Goal: Task Accomplishment & Management: Use online tool/utility

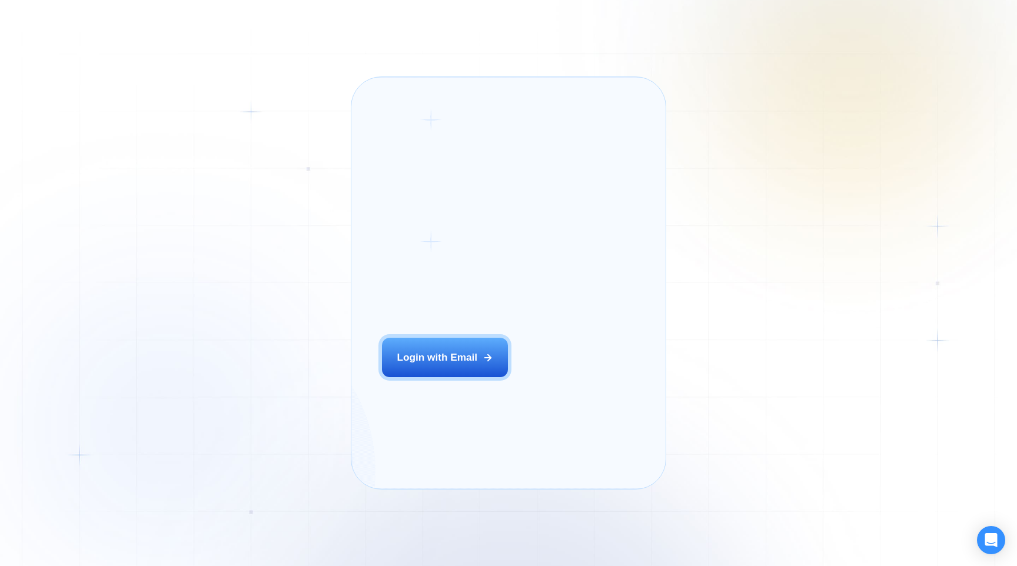
click at [556, 380] on div "The next generation of lead generation. Alejandro R. CEO Digital Agency Previou…" at bounding box center [636, 282] width 160 height 381
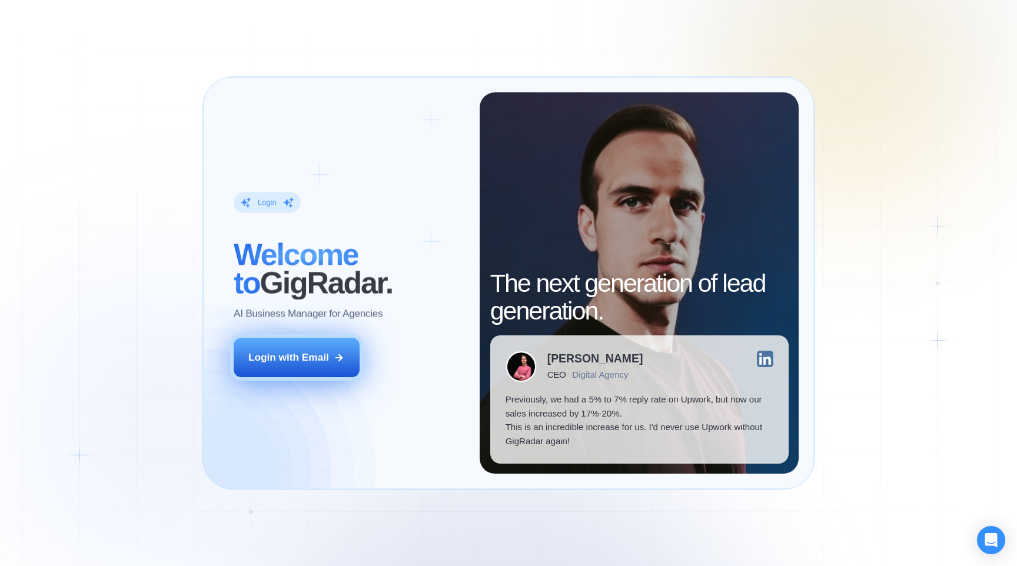
click at [276, 339] on button "Login with Email" at bounding box center [297, 357] width 126 height 39
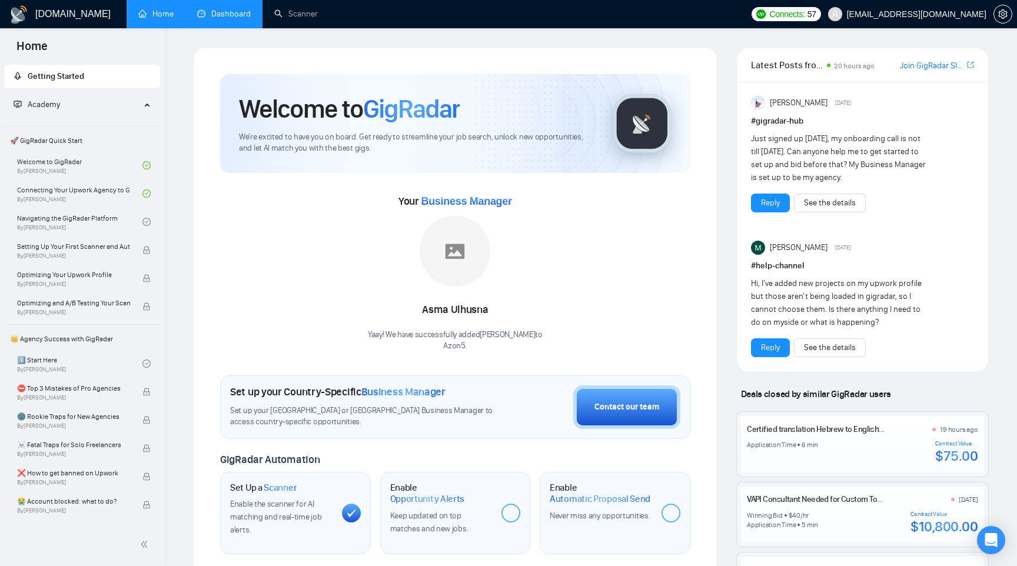
click at [216, 13] on link "Dashboard" at bounding box center [224, 14] width 54 height 10
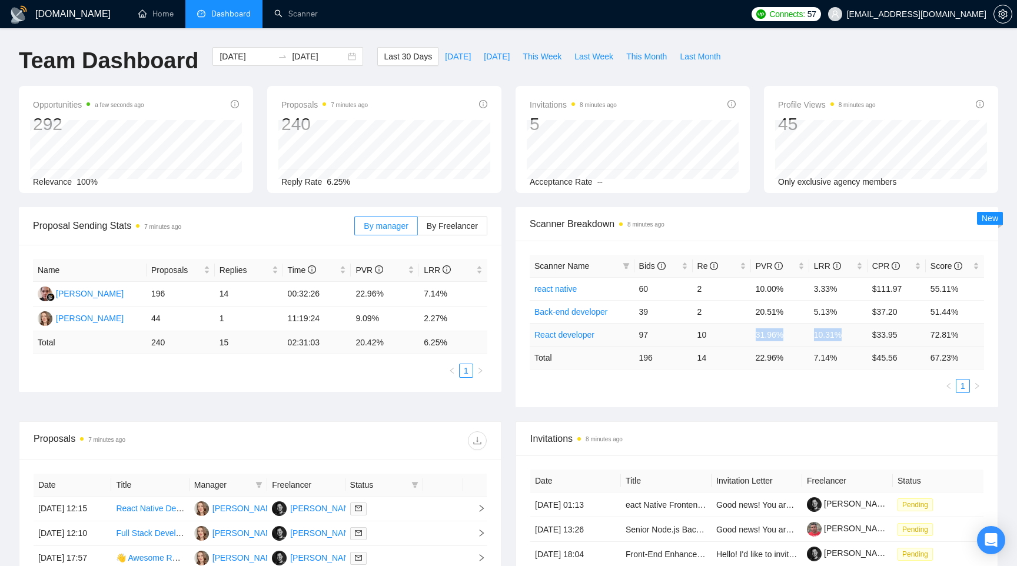
drag, startPoint x: 857, startPoint y: 341, endPoint x: 728, endPoint y: 333, distance: 129.8
click at [728, 333] on tr "React developer 97 10 31.96% 10.31% $33.95 72.81%" at bounding box center [757, 334] width 454 height 23
click at [272, 411] on div "Proposal Sending Stats 7 minutes ago By manager By Freelancer Name Proposals Re…" at bounding box center [509, 314] width 994 height 214
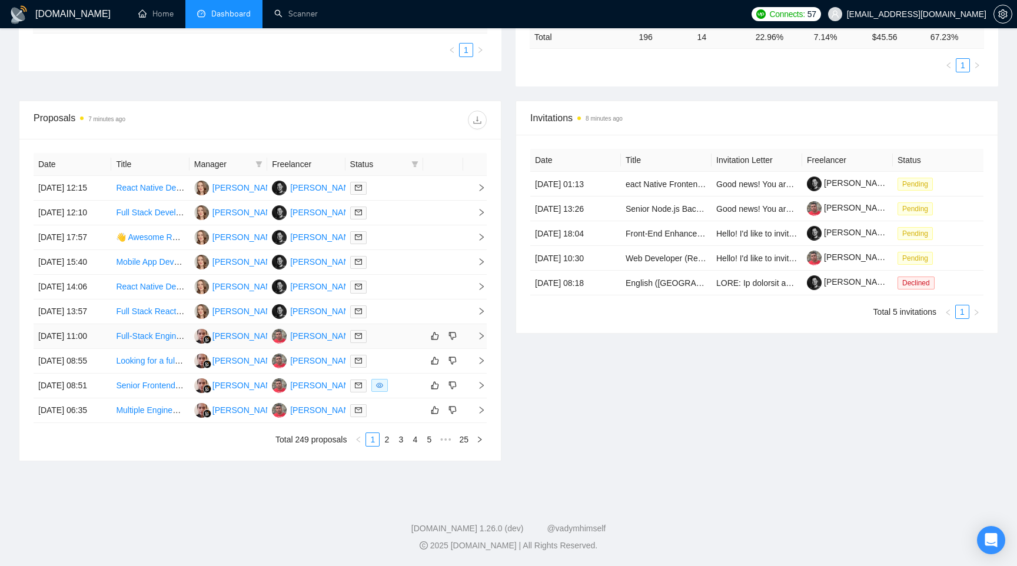
scroll to position [433, 0]
click at [383, 382] on icon "eye" at bounding box center [379, 385] width 7 height 7
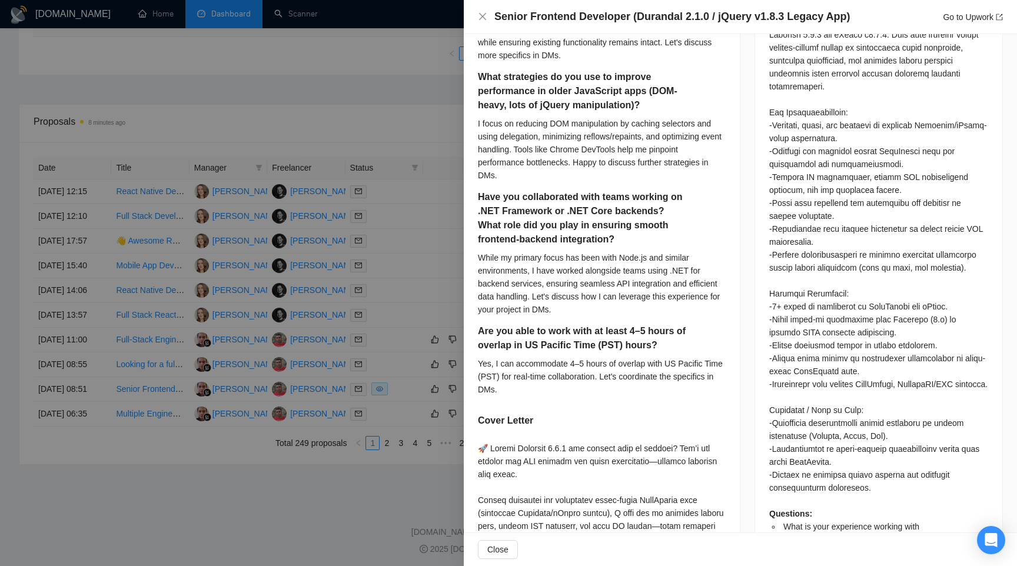
scroll to position [0, 0]
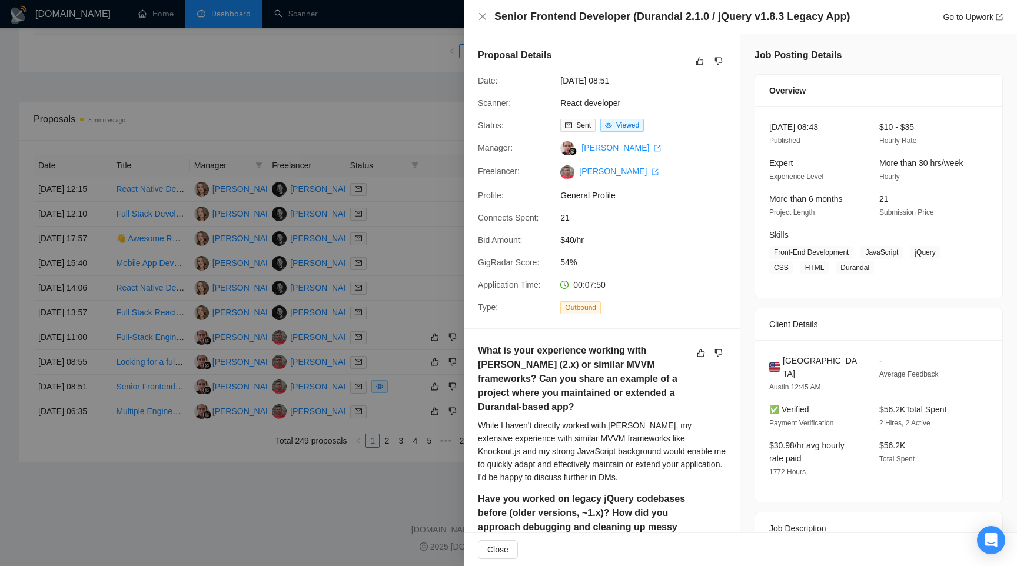
click at [416, 115] on div at bounding box center [508, 283] width 1017 height 566
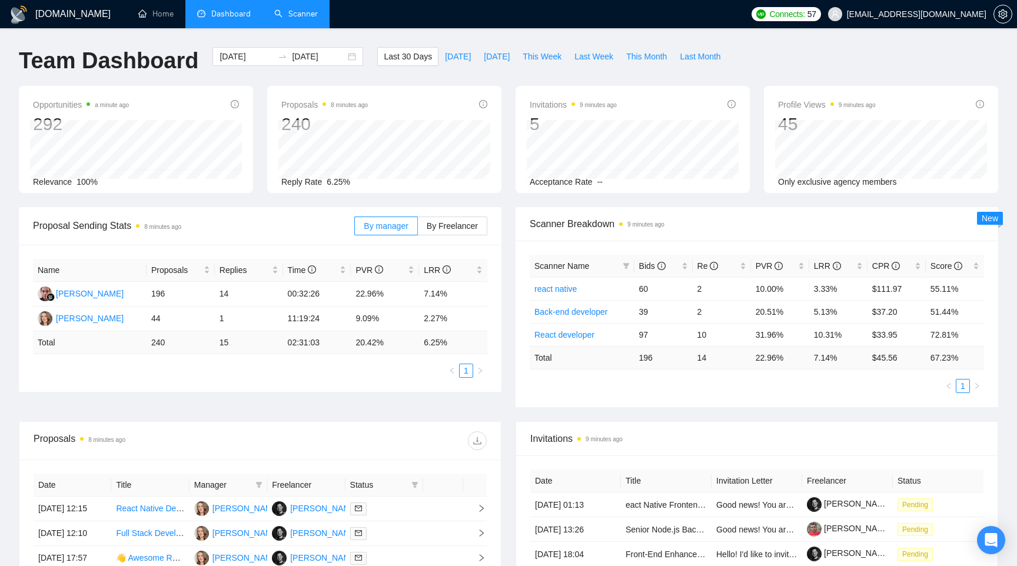
click at [306, 11] on link "Scanner" at bounding box center [296, 14] width 44 height 10
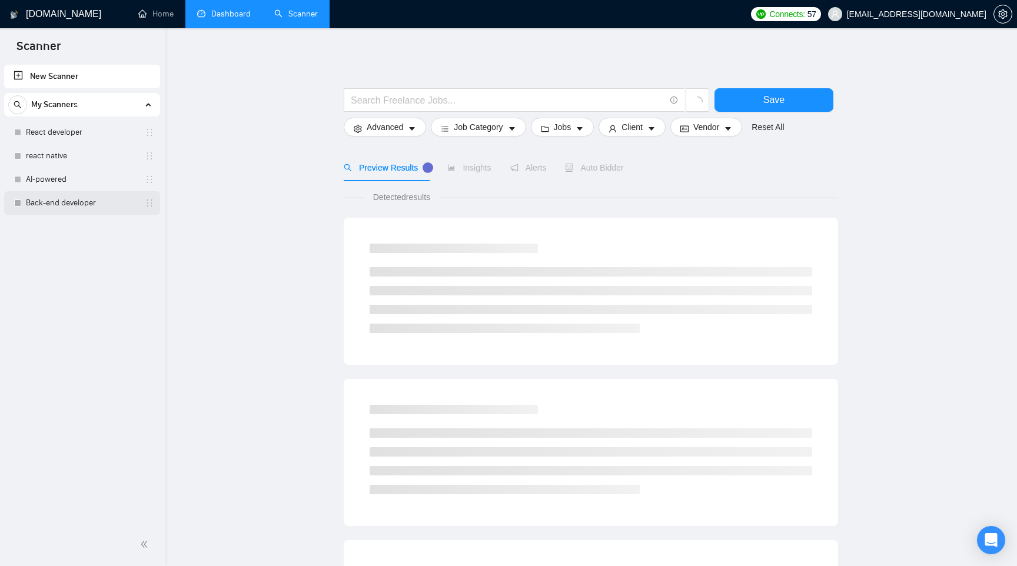
click at [82, 197] on link "Back-end developer" at bounding box center [82, 203] width 112 height 24
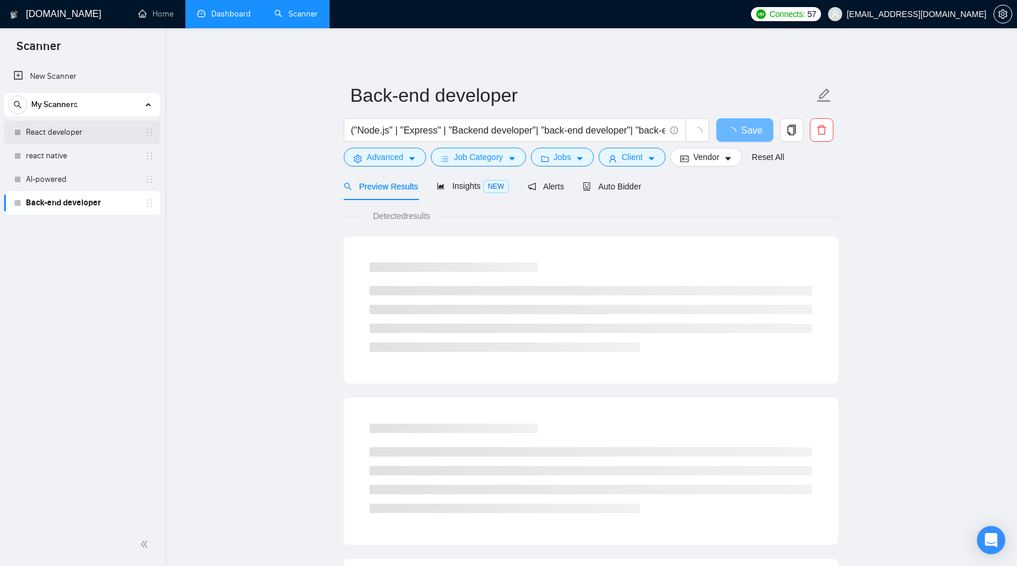
click at [87, 135] on link "React developer" at bounding box center [82, 133] width 112 height 24
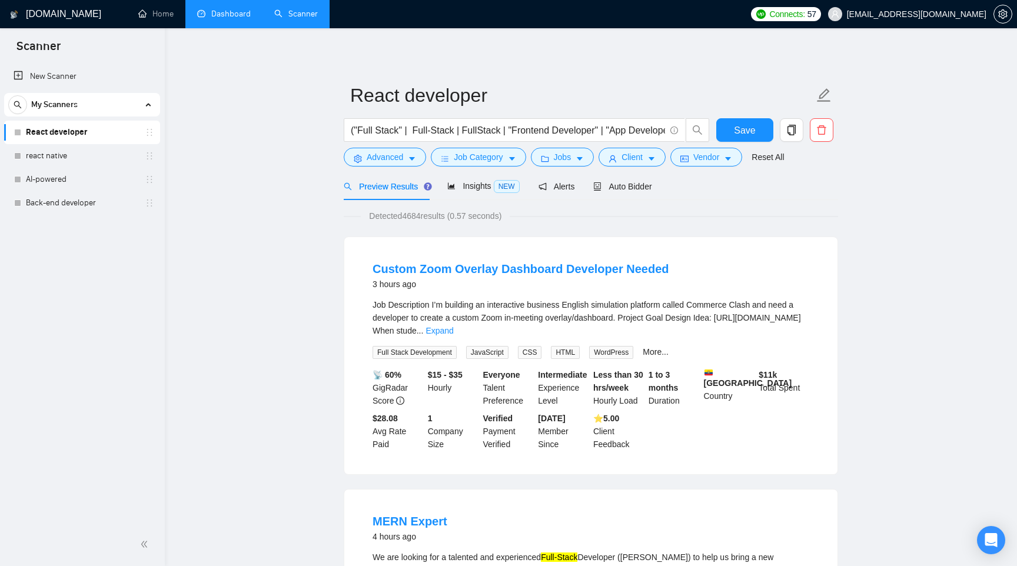
scroll to position [12, 0]
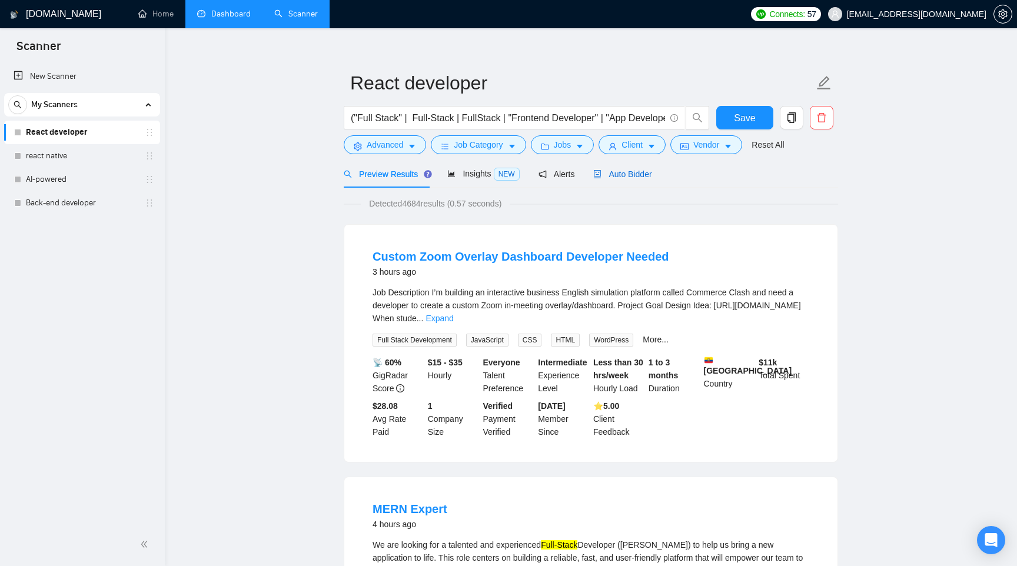
click at [642, 180] on div "Auto Bidder" at bounding box center [622, 174] width 58 height 13
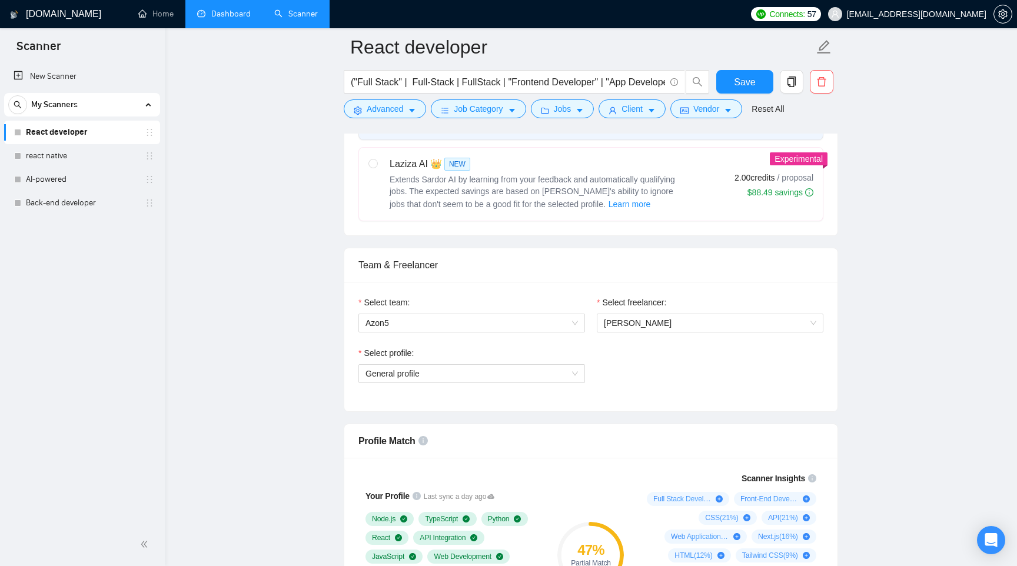
scroll to position [538, 0]
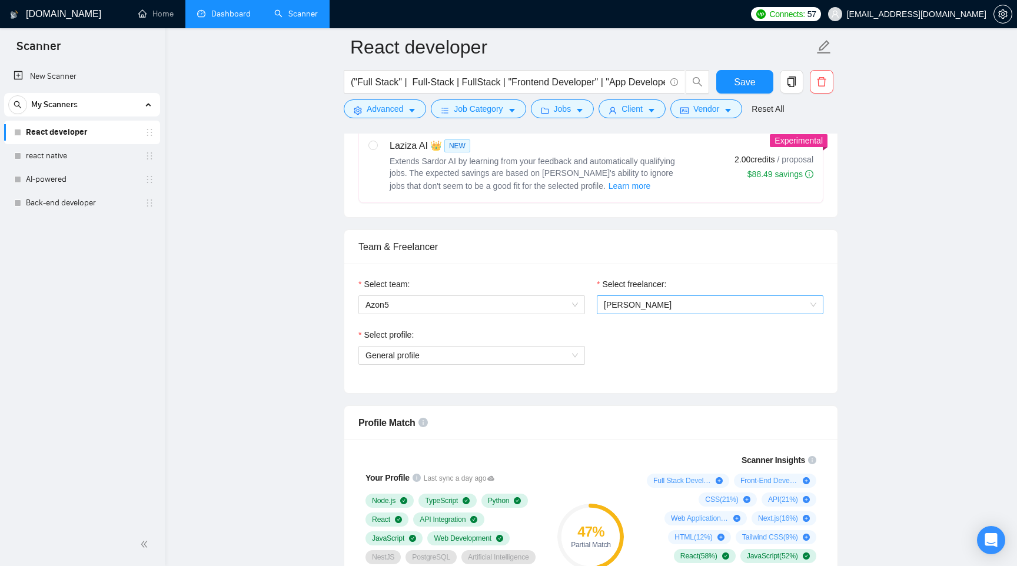
click at [682, 314] on span "Yuriy Khuda" at bounding box center [710, 305] width 212 height 18
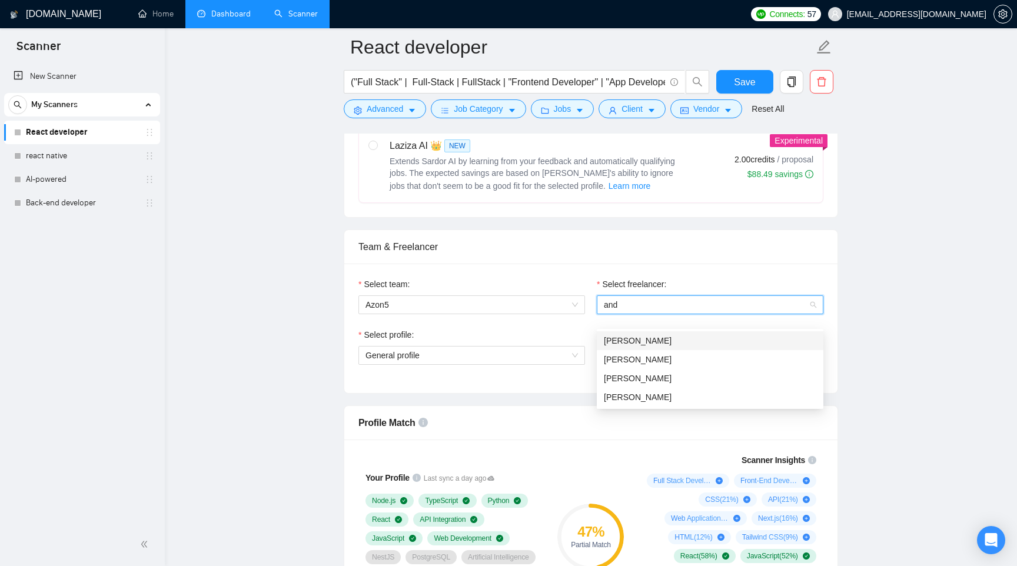
scroll to position [0, 0]
type input "andr"
click at [684, 380] on div "[PERSON_NAME]" at bounding box center [710, 378] width 212 height 13
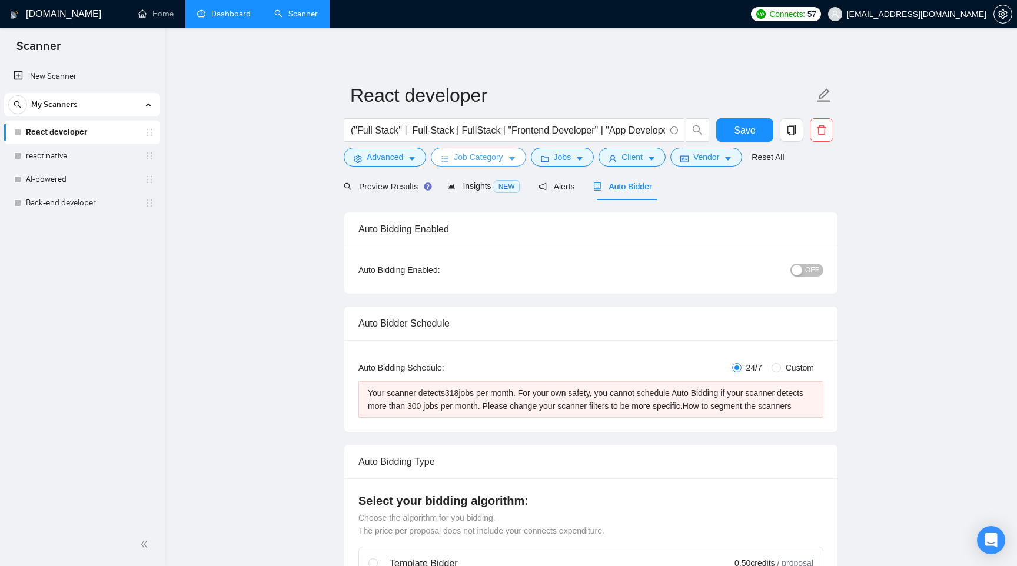
click at [491, 159] on span "Job Category" at bounding box center [478, 157] width 49 height 13
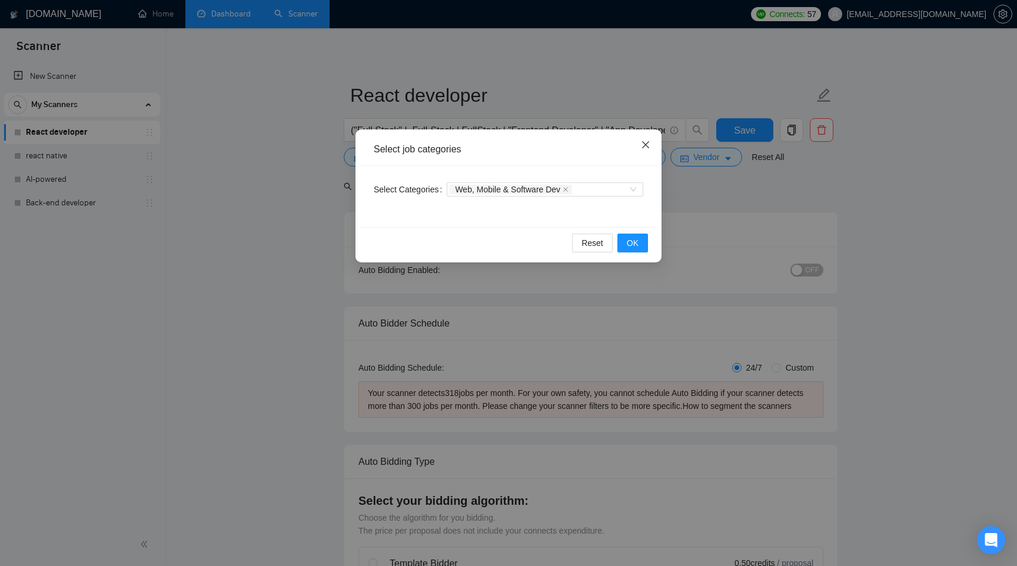
click at [646, 147] on icon "close" at bounding box center [645, 144] width 9 height 9
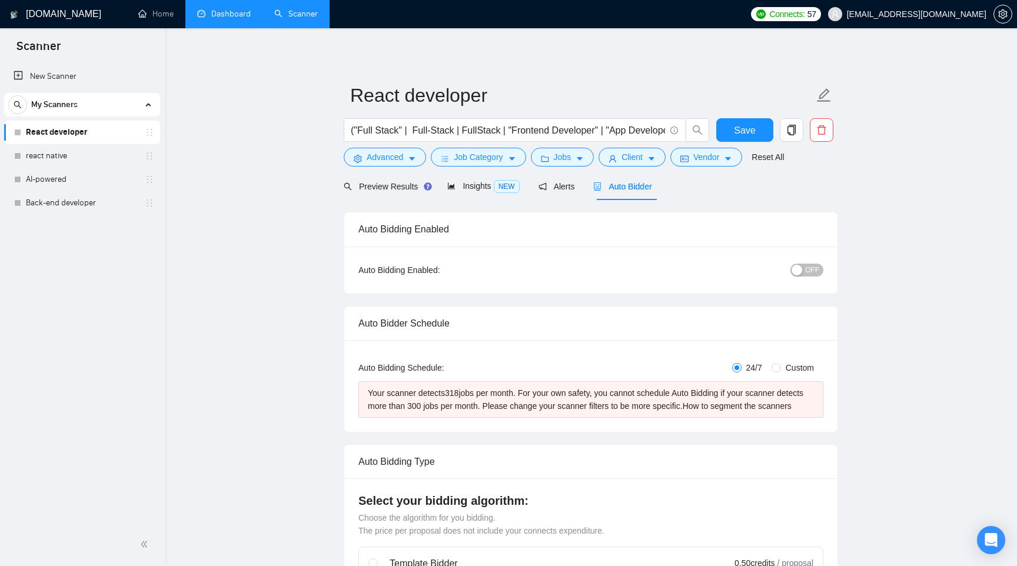
click at [480, 191] on div "Insights NEW" at bounding box center [483, 187] width 72 height 14
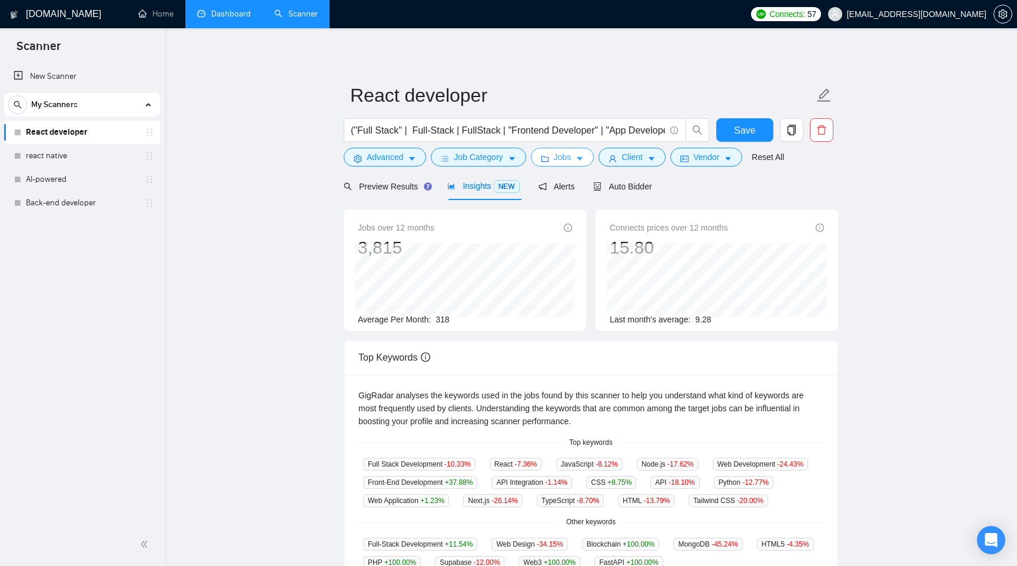
click at [588, 160] on button "Jobs" at bounding box center [563, 157] width 64 height 19
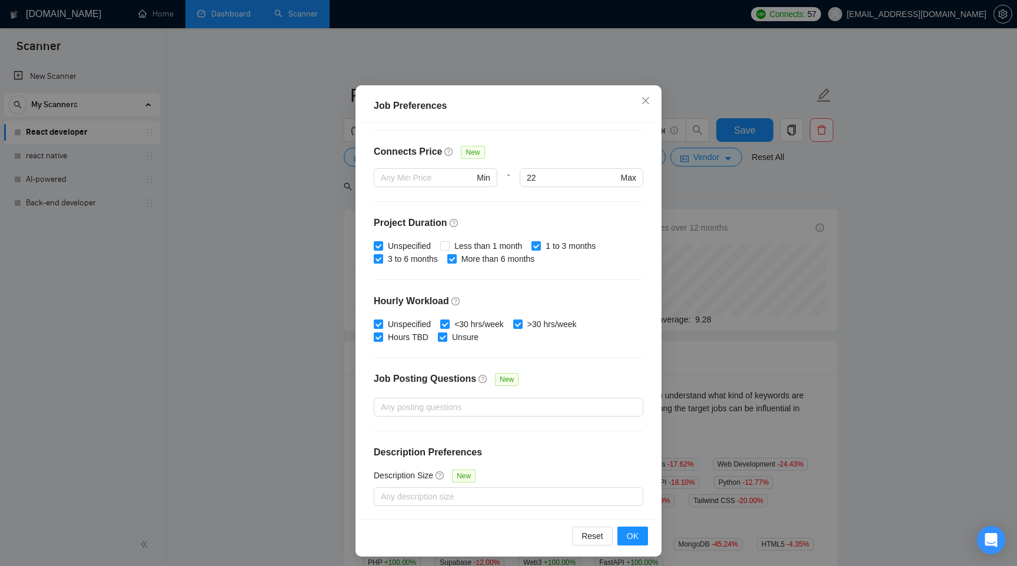
scroll to position [61, 0]
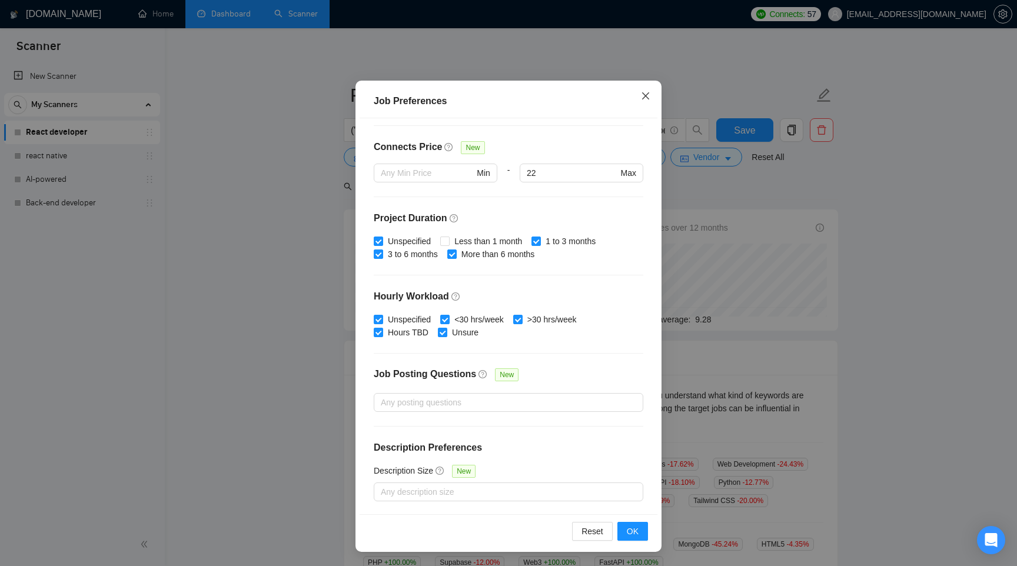
click at [647, 97] on icon "close" at bounding box center [645, 95] width 7 height 7
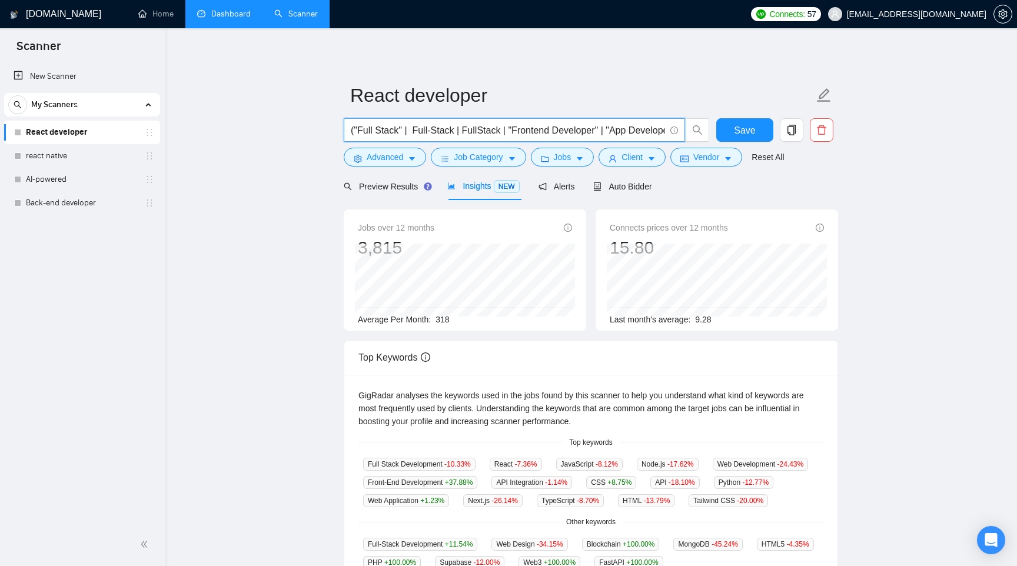
click at [491, 129] on input "("Full Stack" | Full-Stack | FullStack | "Frontend Developer" | "App Develope" …" at bounding box center [508, 130] width 314 height 15
click at [620, 183] on span "Auto Bidder" at bounding box center [622, 186] width 58 height 9
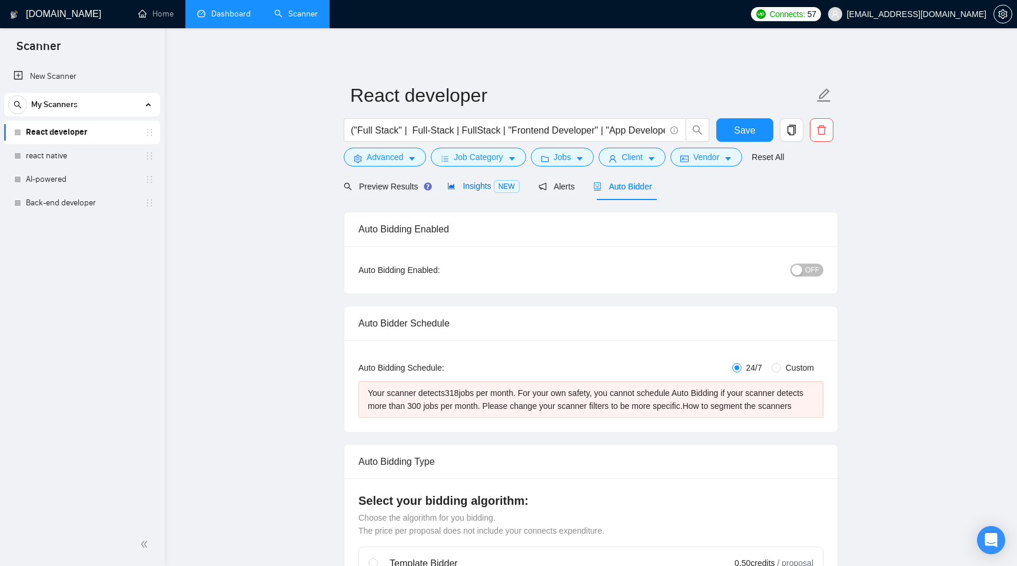
click at [485, 191] on div "Insights NEW" at bounding box center [483, 187] width 72 height 14
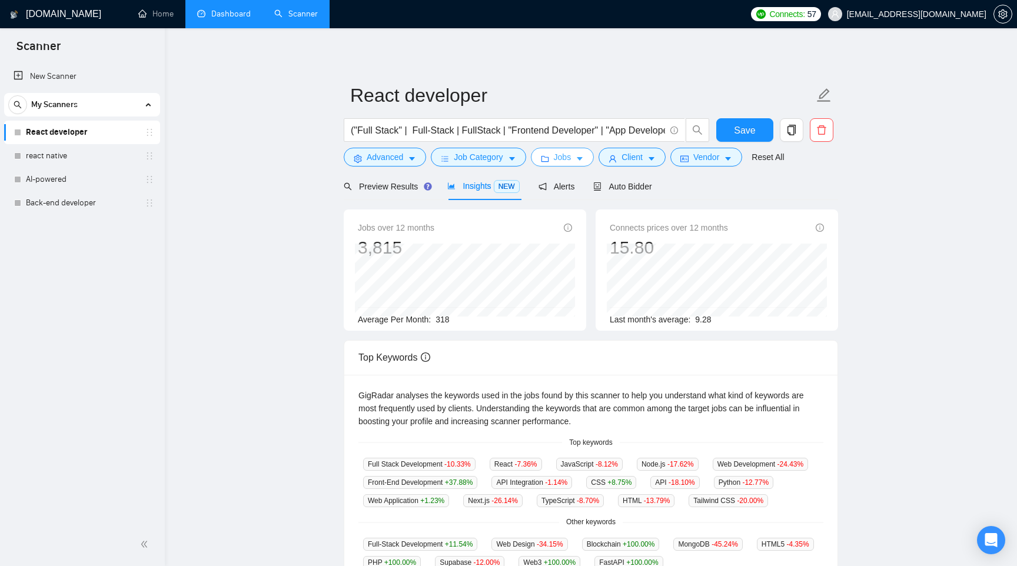
click at [590, 160] on button "Jobs" at bounding box center [563, 157] width 64 height 19
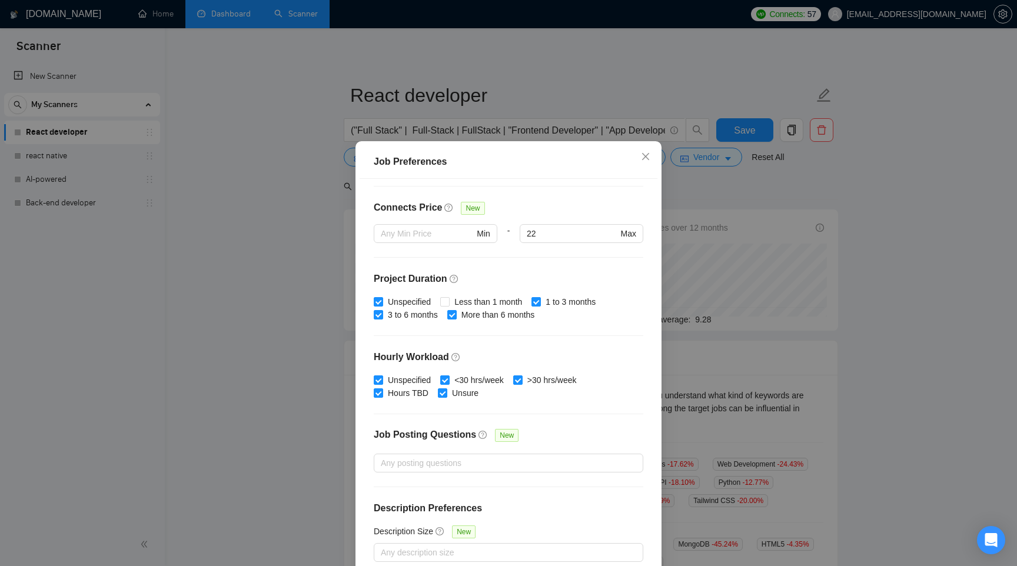
scroll to position [61, 0]
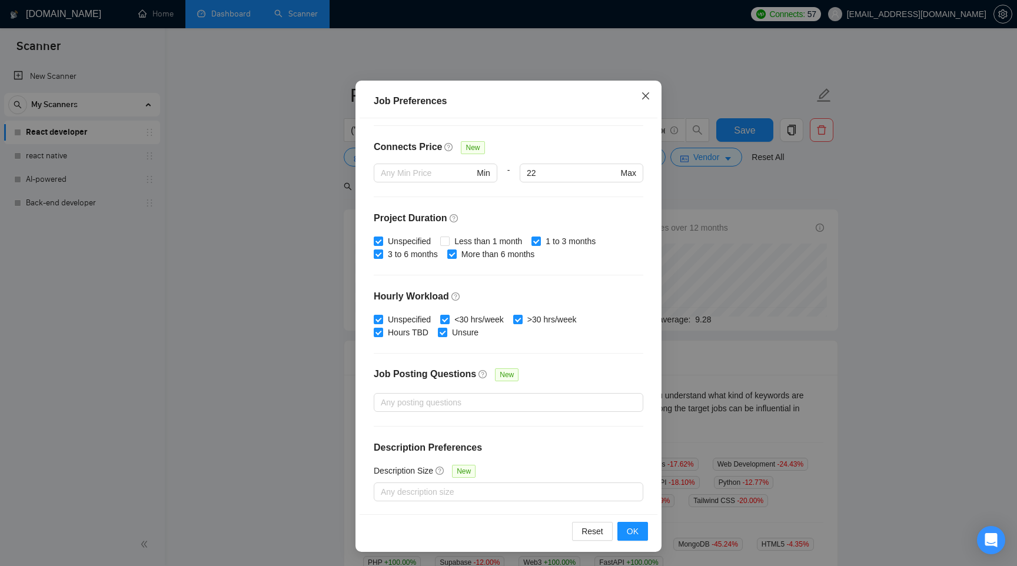
click at [647, 98] on icon "close" at bounding box center [645, 95] width 7 height 7
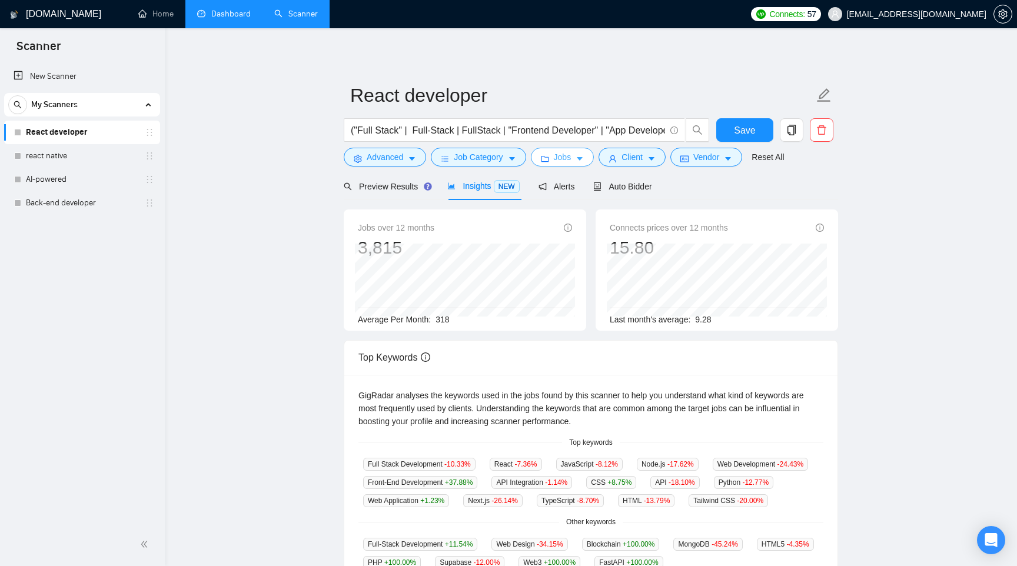
click at [569, 159] on span "Jobs" at bounding box center [563, 157] width 18 height 13
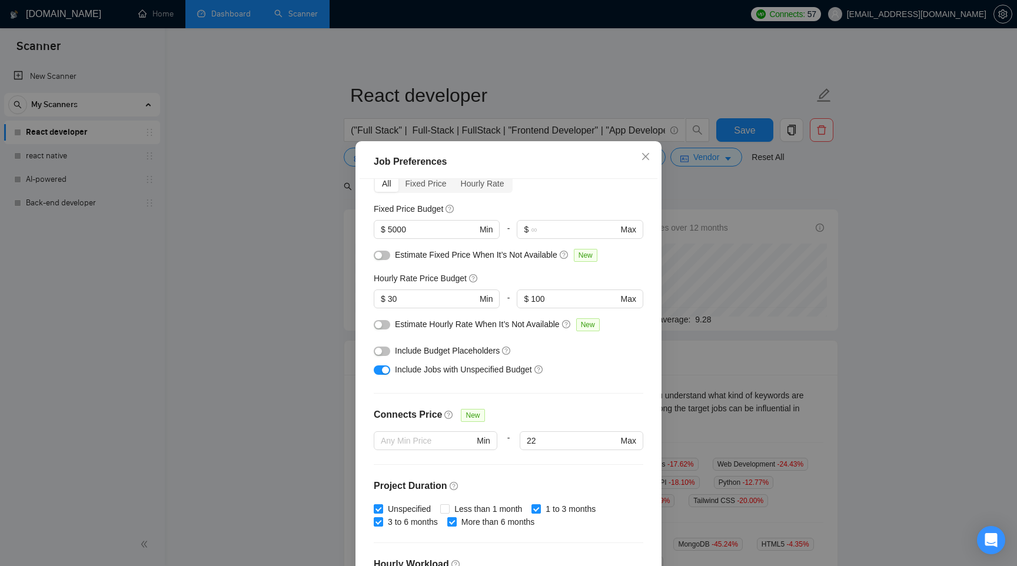
scroll to position [48, 0]
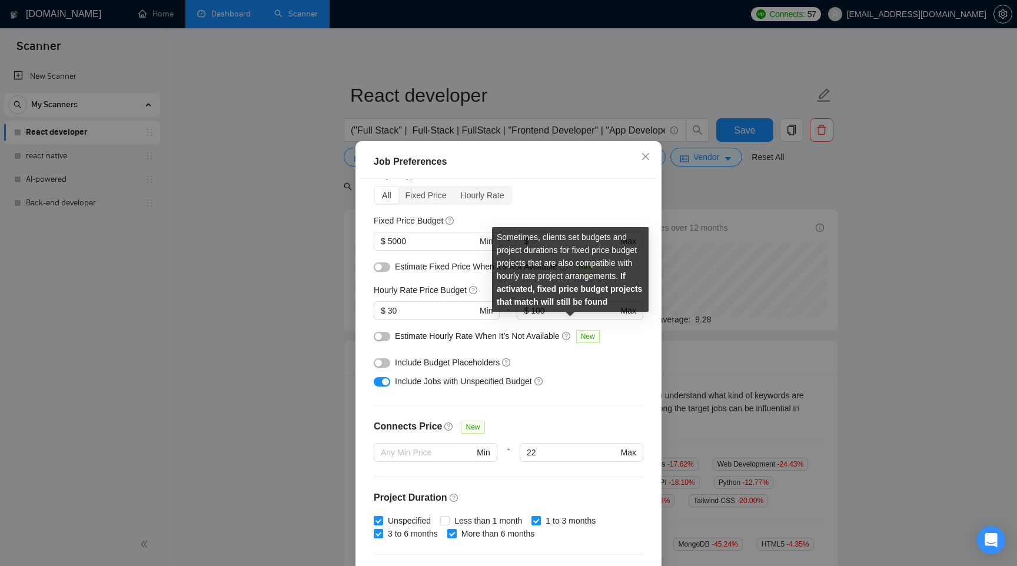
click at [570, 335] on icon "question-circle" at bounding box center [566, 336] width 8 height 8
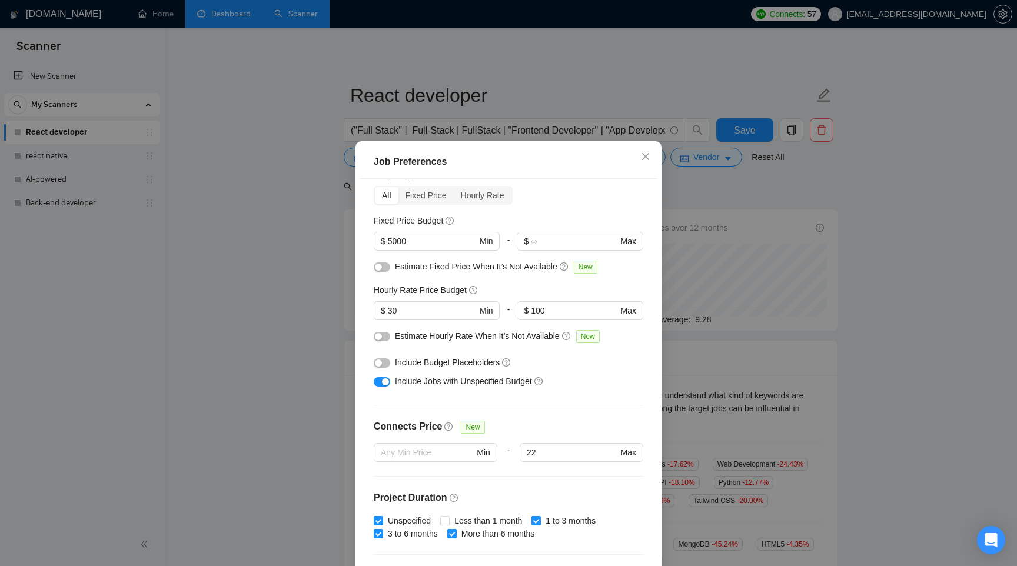
click at [388, 340] on div at bounding box center [382, 336] width 16 height 13
click at [380, 336] on div "button" at bounding box center [378, 336] width 7 height 7
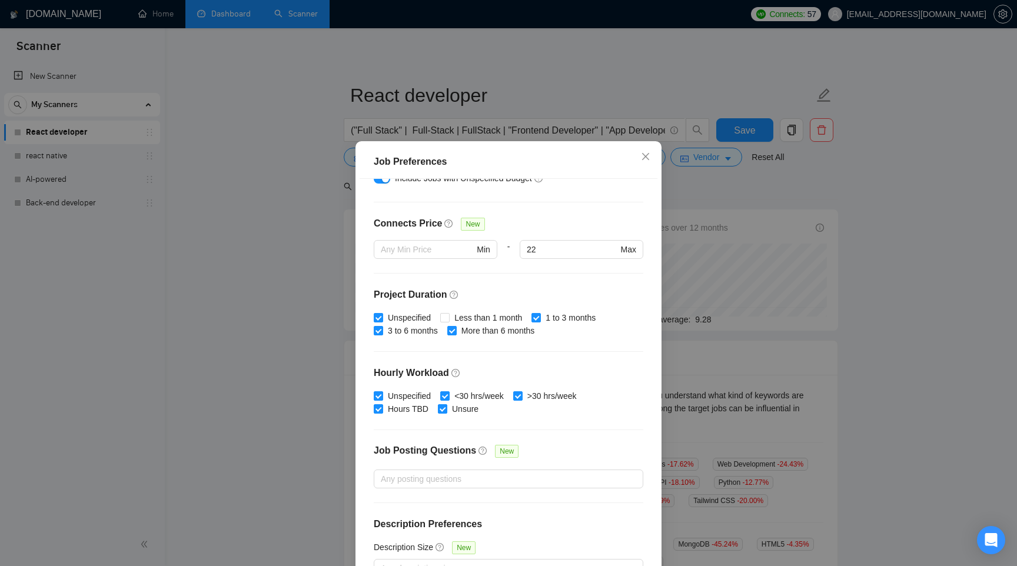
scroll to position [267, 0]
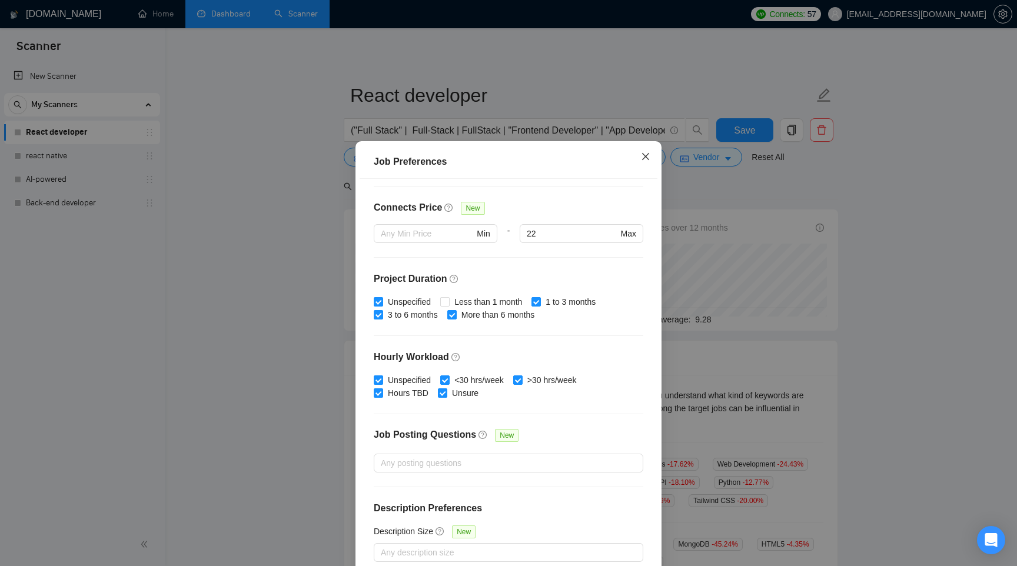
click at [647, 155] on icon "close" at bounding box center [645, 156] width 7 height 7
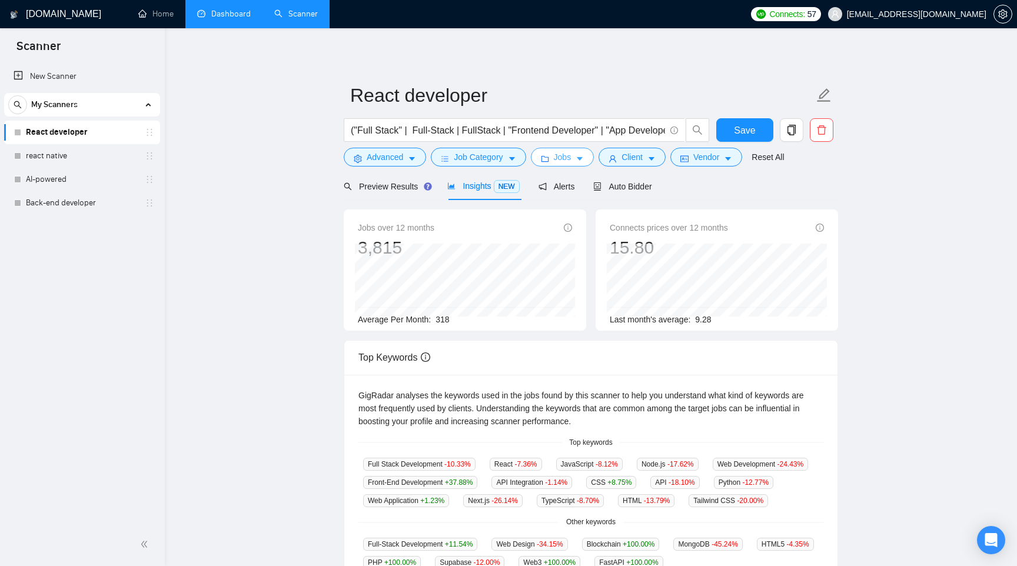
click at [583, 160] on icon "caret-down" at bounding box center [580, 160] width 6 height 4
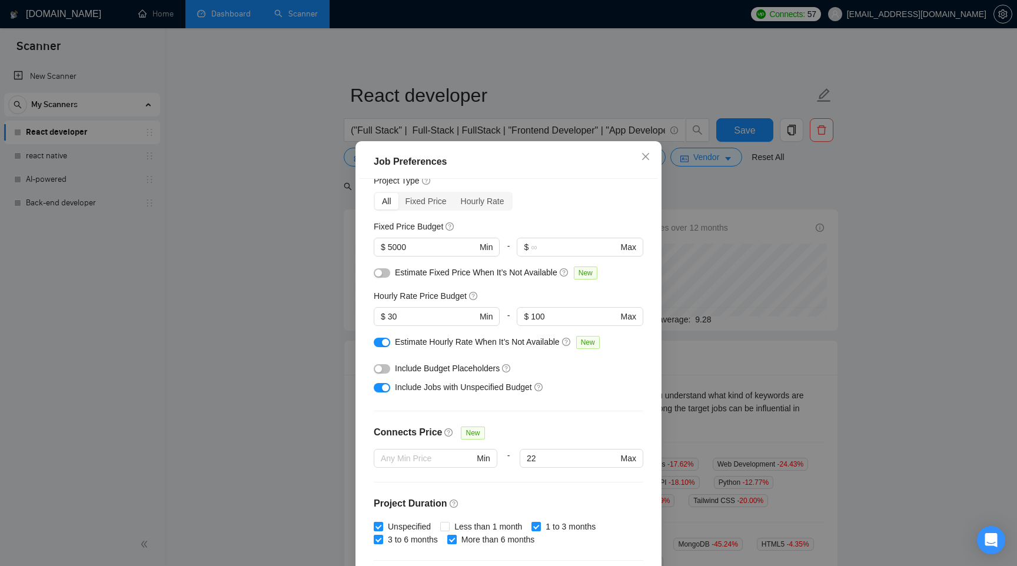
scroll to position [0, 0]
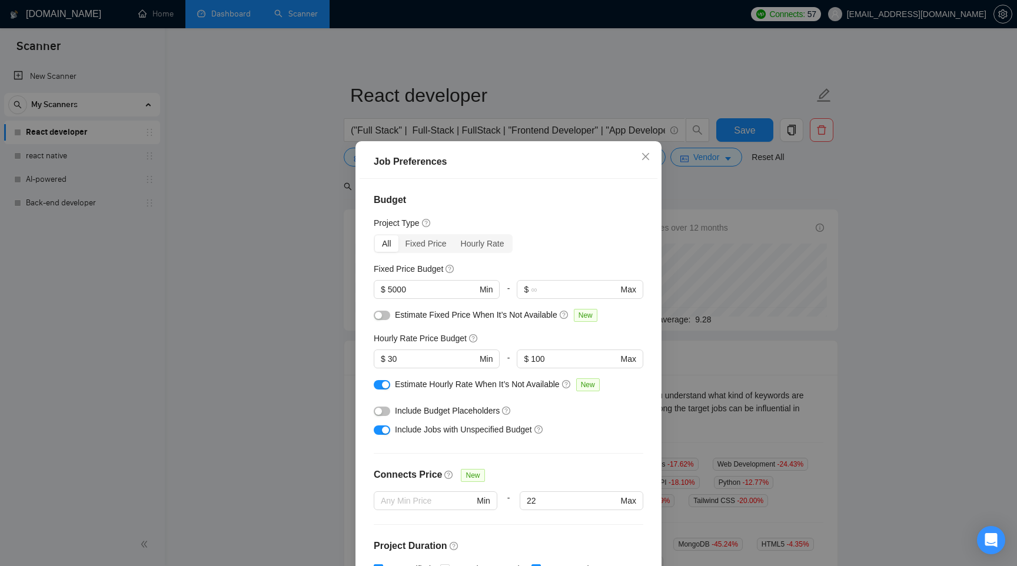
click at [377, 387] on button "button" at bounding box center [382, 384] width 16 height 9
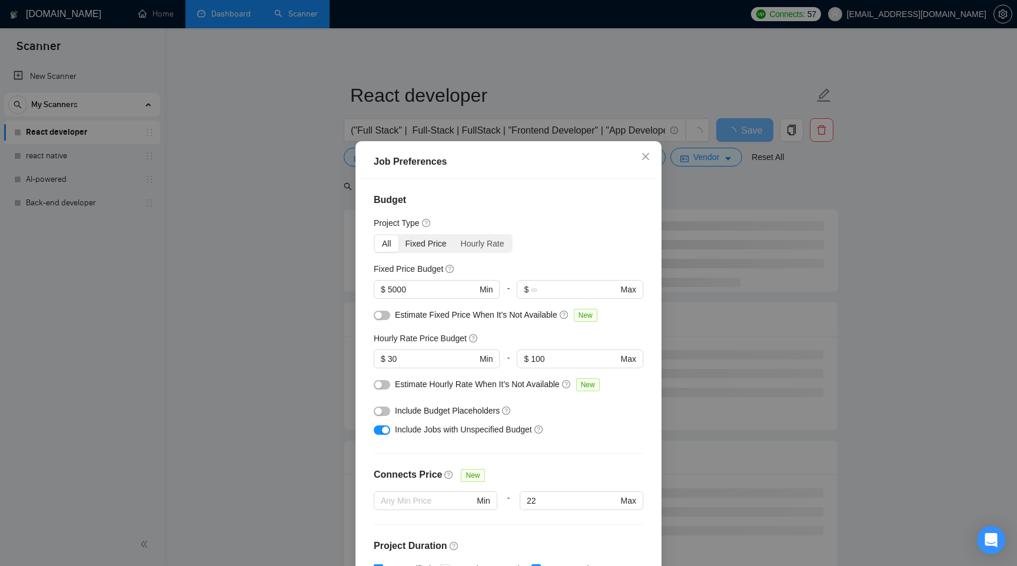
click at [431, 243] on div "Fixed Price" at bounding box center [426, 243] width 55 height 16
click at [399, 235] on input "Fixed Price" at bounding box center [399, 235] width 0 height 0
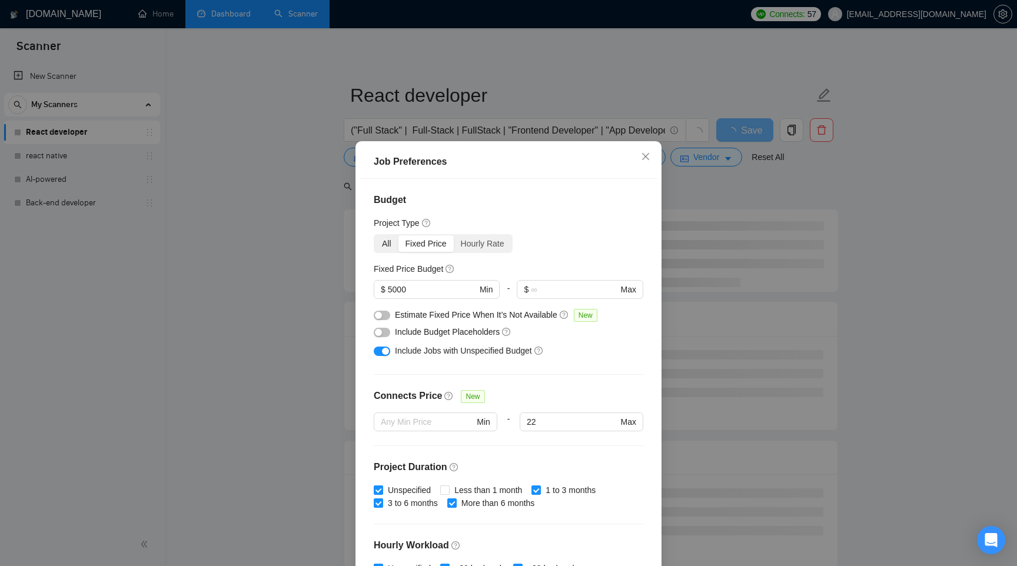
click at [388, 244] on div "All" at bounding box center [387, 243] width 24 height 16
click at [375, 235] on input "All" at bounding box center [375, 235] width 0 height 0
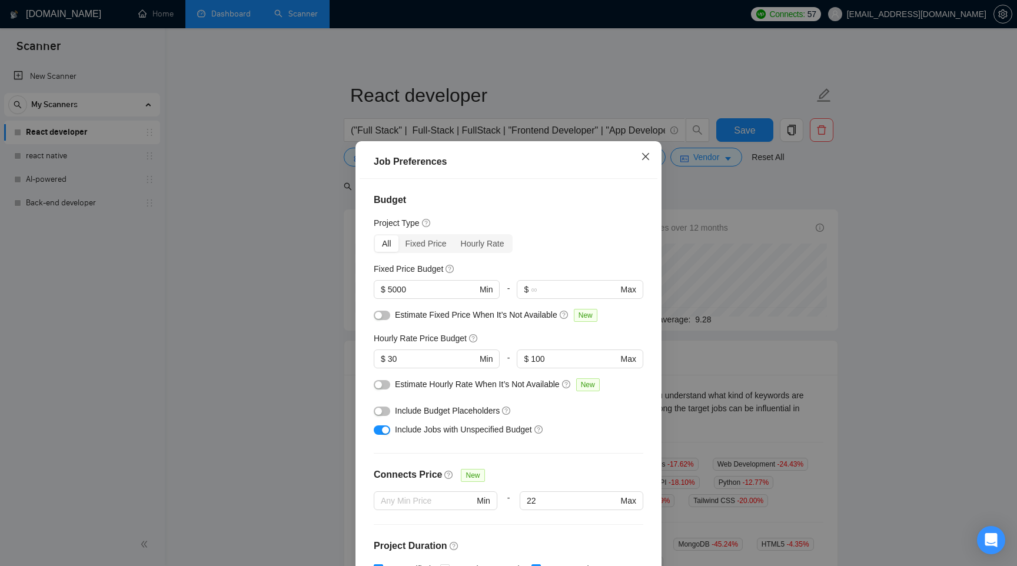
click at [646, 160] on icon "close" at bounding box center [645, 156] width 9 height 9
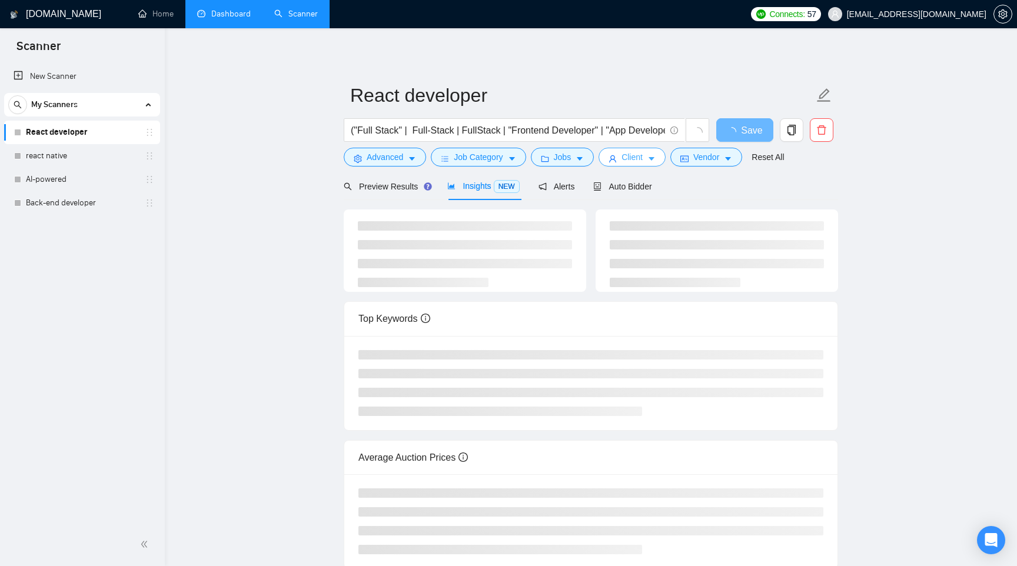
click at [639, 163] on span "Client" at bounding box center [632, 157] width 21 height 13
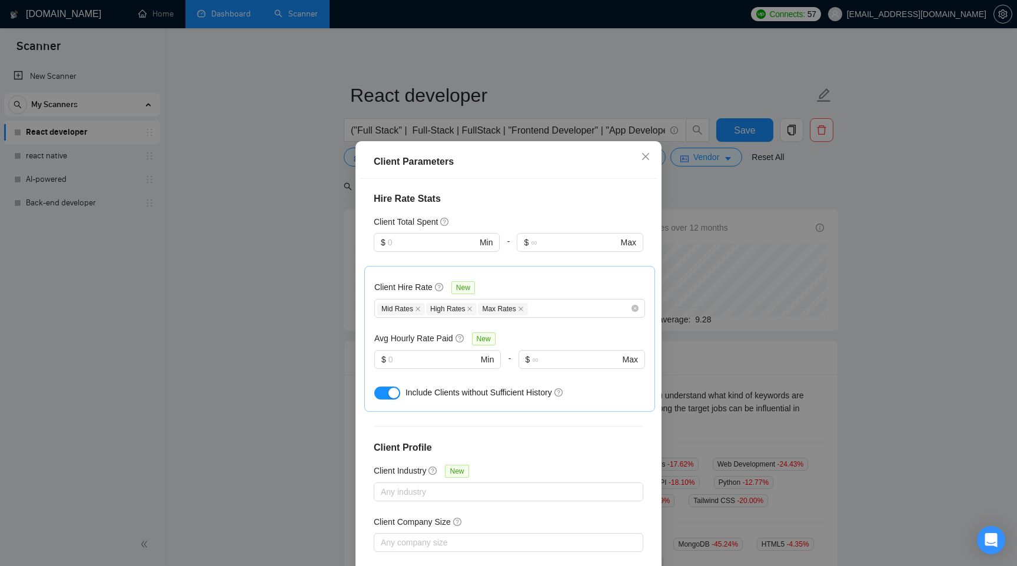
scroll to position [323, 0]
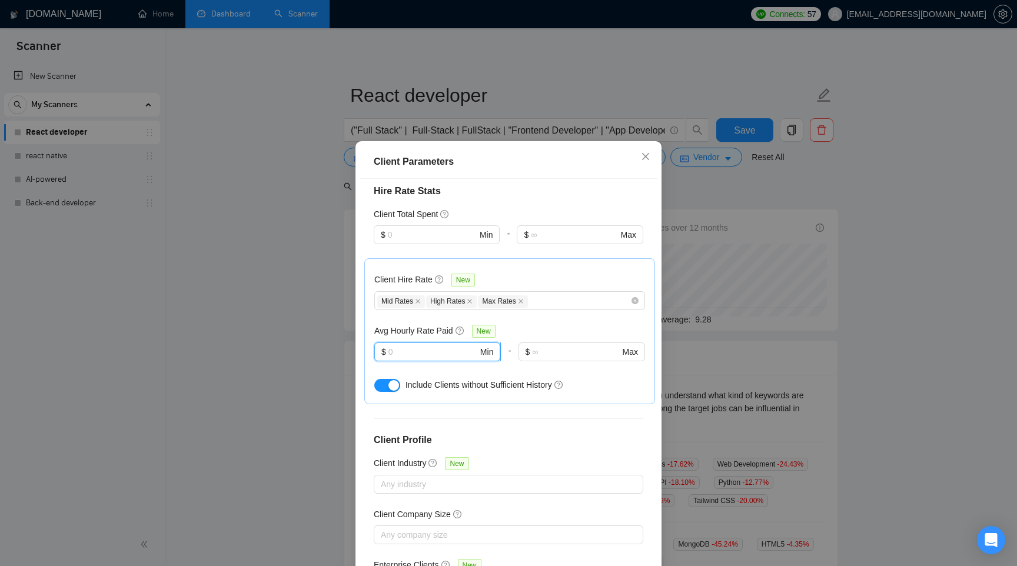
click at [428, 346] on input "text" at bounding box center [432, 352] width 89 height 13
type input "20"
click at [646, 156] on icon "close" at bounding box center [645, 156] width 9 height 9
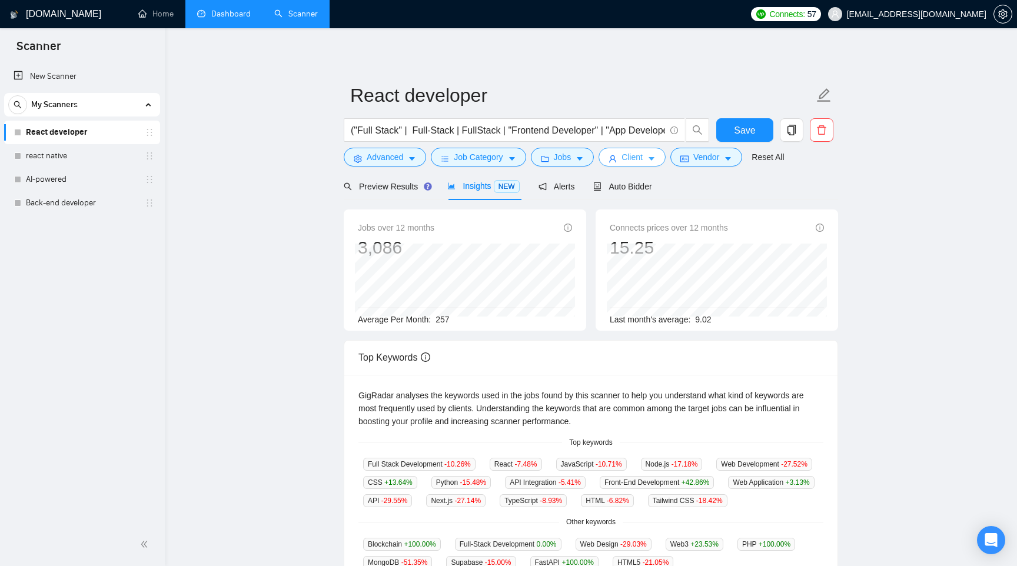
click at [640, 159] on span "Client" at bounding box center [632, 157] width 21 height 13
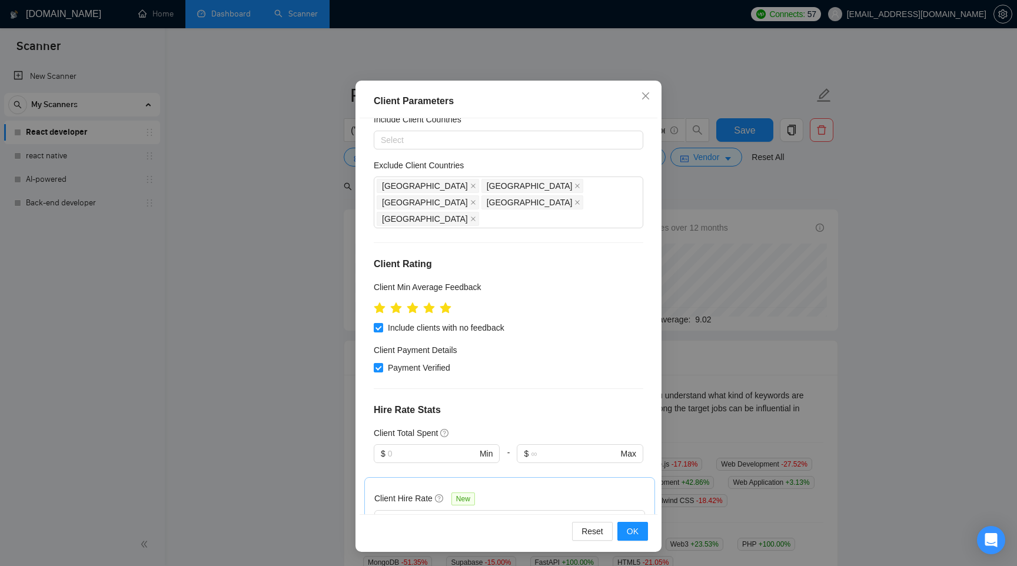
scroll to position [0, 0]
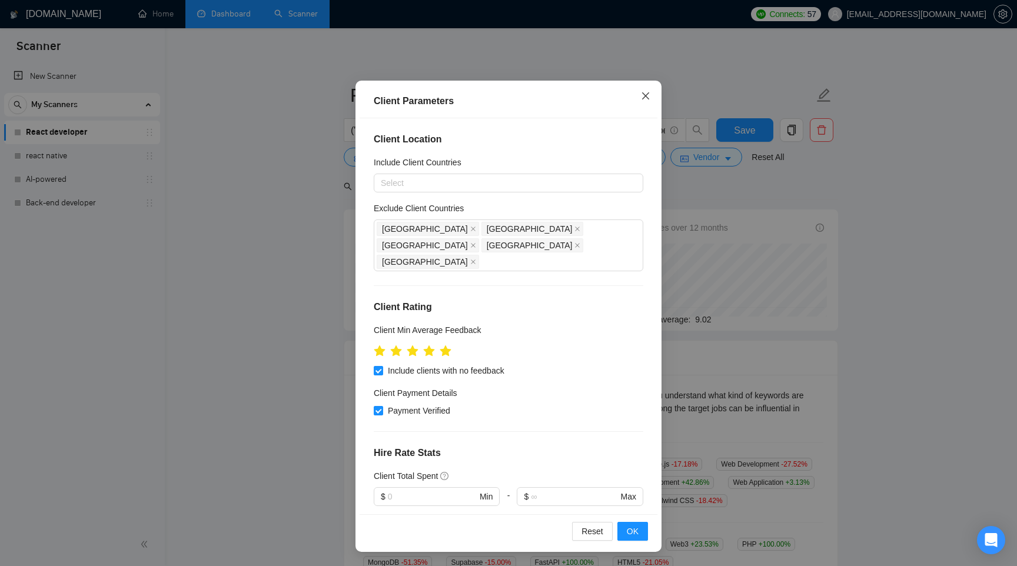
click at [645, 95] on icon "close" at bounding box center [645, 95] width 7 height 7
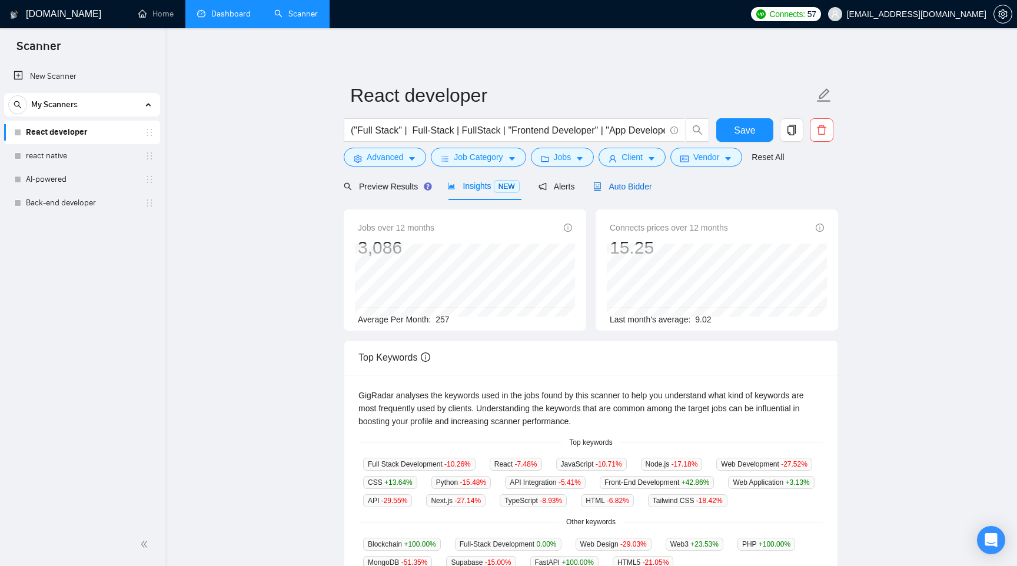
click at [641, 188] on span "Auto Bidder" at bounding box center [622, 186] width 58 height 9
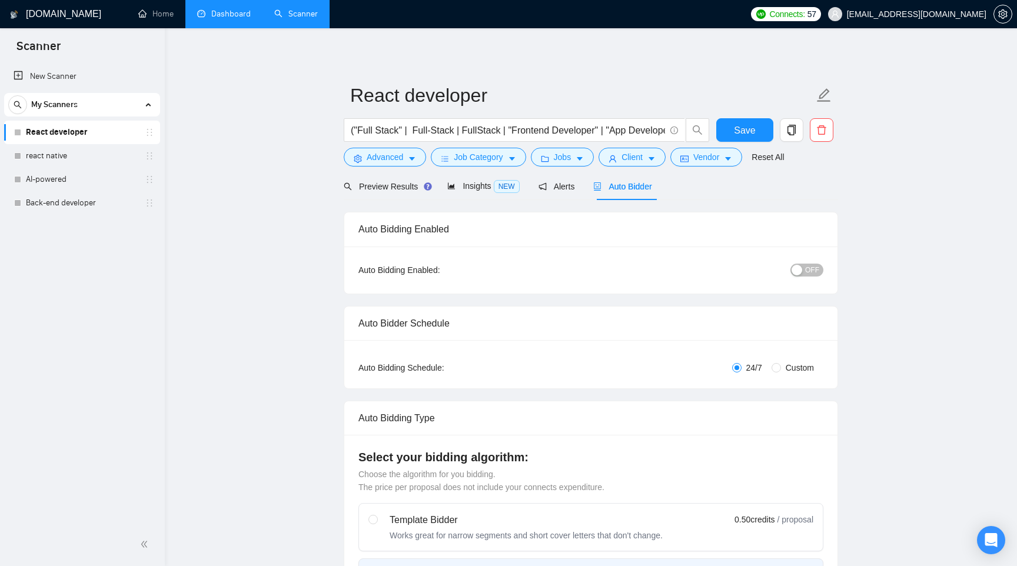
click at [813, 263] on div "OFF" at bounding box center [746, 270] width 155 height 14
click at [808, 275] on span "OFF" at bounding box center [812, 270] width 14 height 13
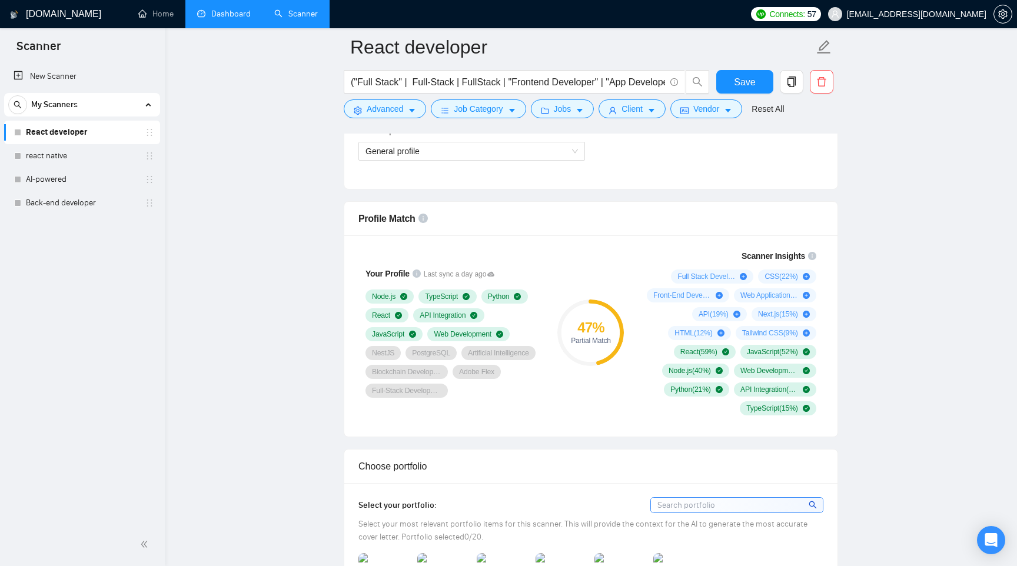
scroll to position [603, 0]
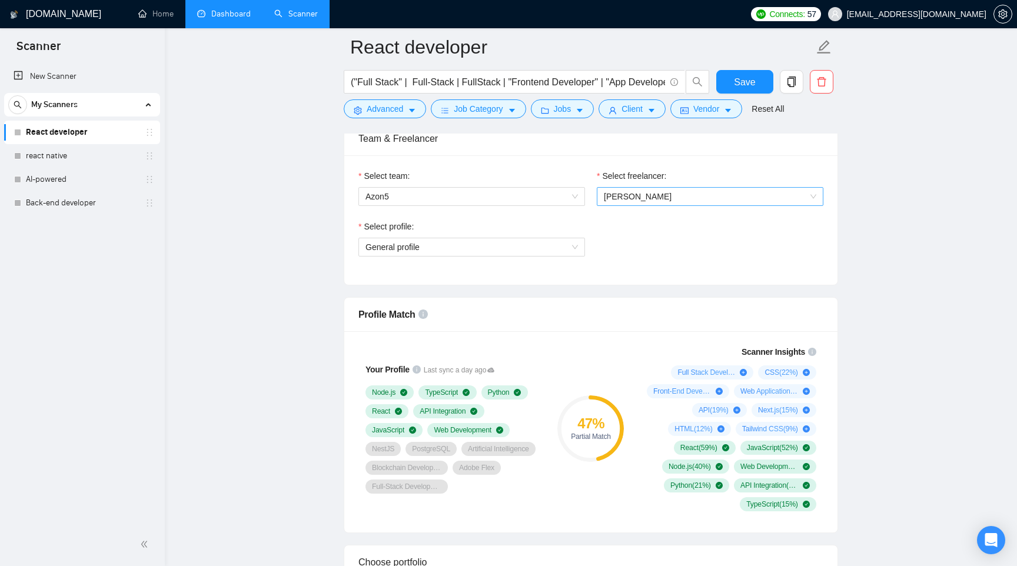
click at [713, 196] on span "Yuriy Khuda" at bounding box center [710, 197] width 212 height 18
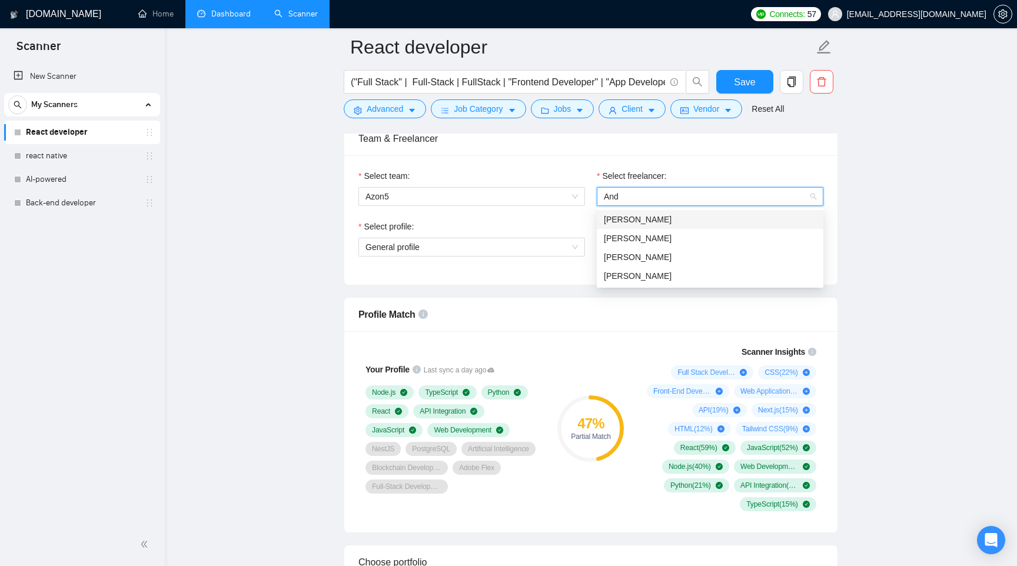
scroll to position [0, 0]
type input "Andr"
click at [662, 253] on div "[PERSON_NAME]" at bounding box center [710, 257] width 212 height 13
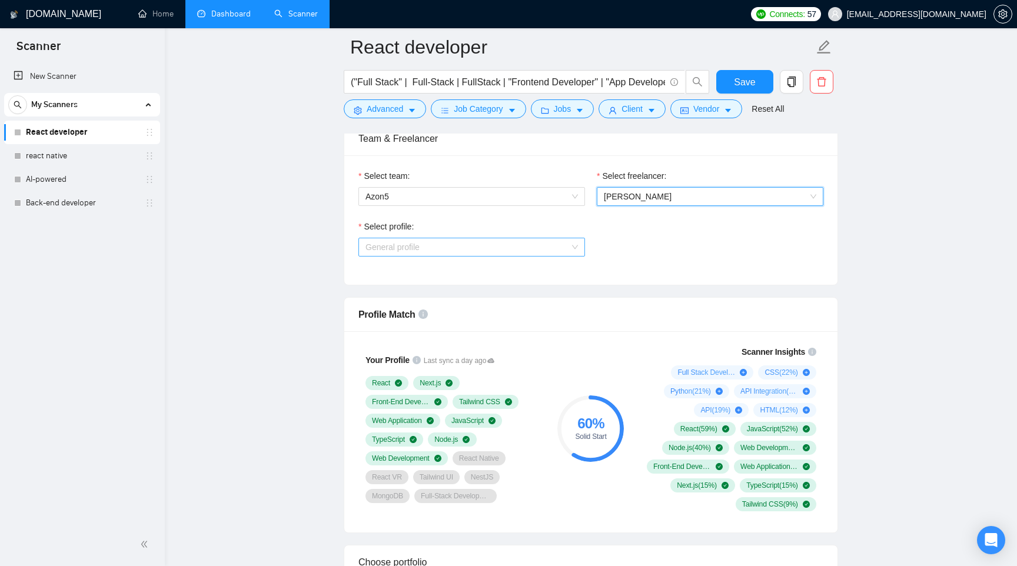
click at [536, 251] on span "General profile" at bounding box center [472, 247] width 212 height 18
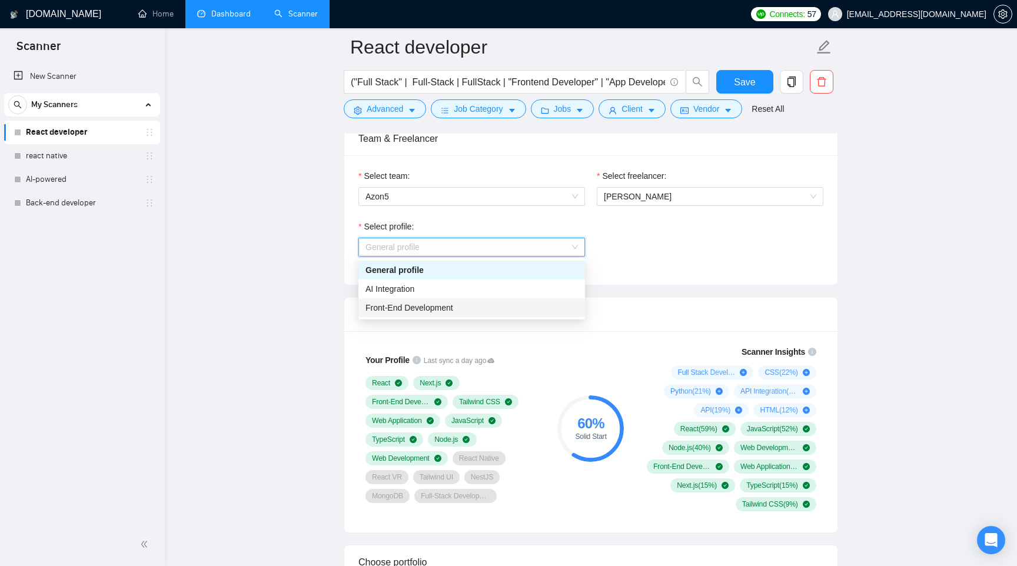
click at [510, 312] on div "Front-End Development" at bounding box center [472, 307] width 212 height 13
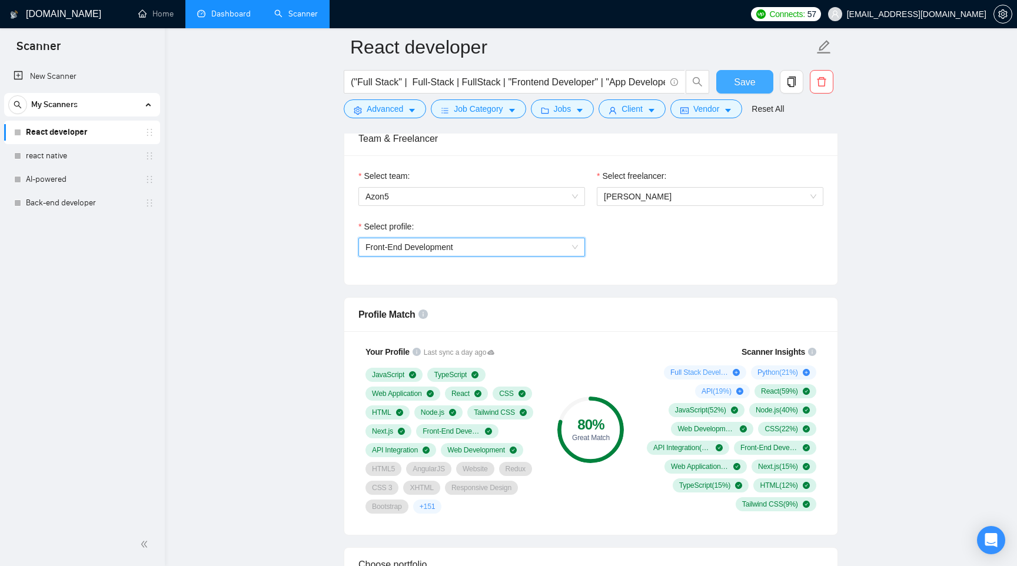
click at [741, 79] on span "Save" at bounding box center [744, 82] width 21 height 15
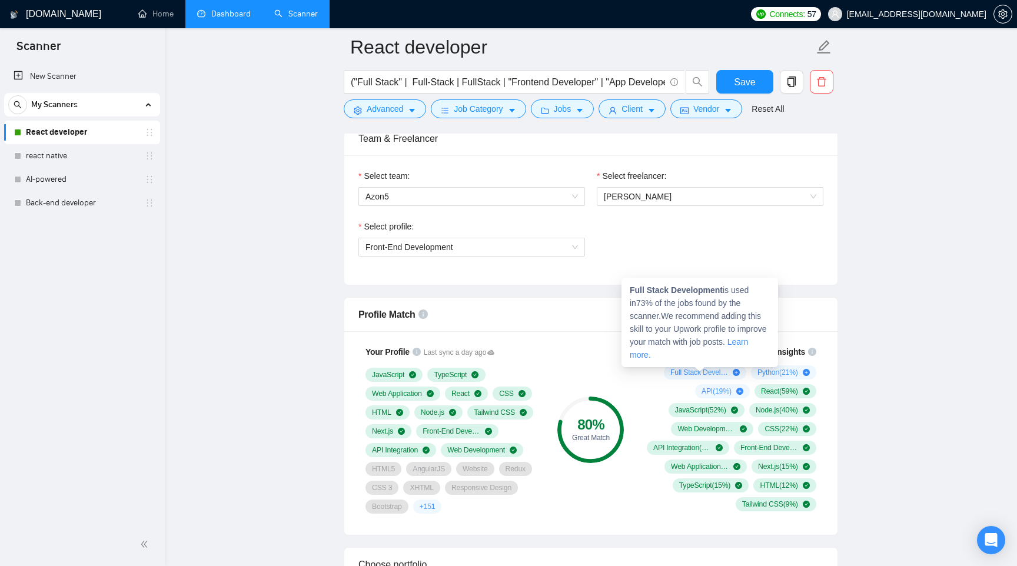
click at [733, 373] on icon "plus-circle" at bounding box center [736, 372] width 7 height 7
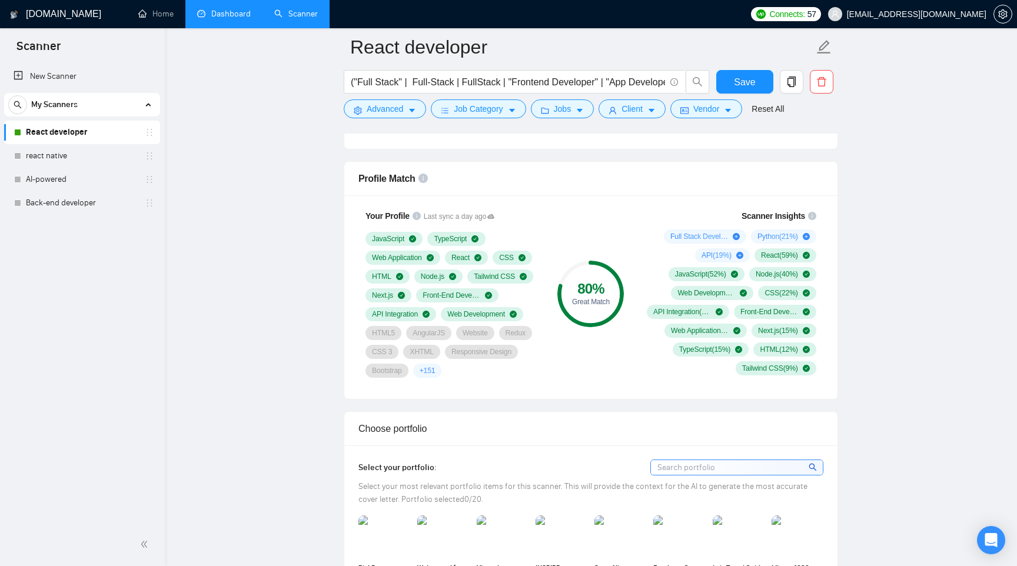
scroll to position [779, 0]
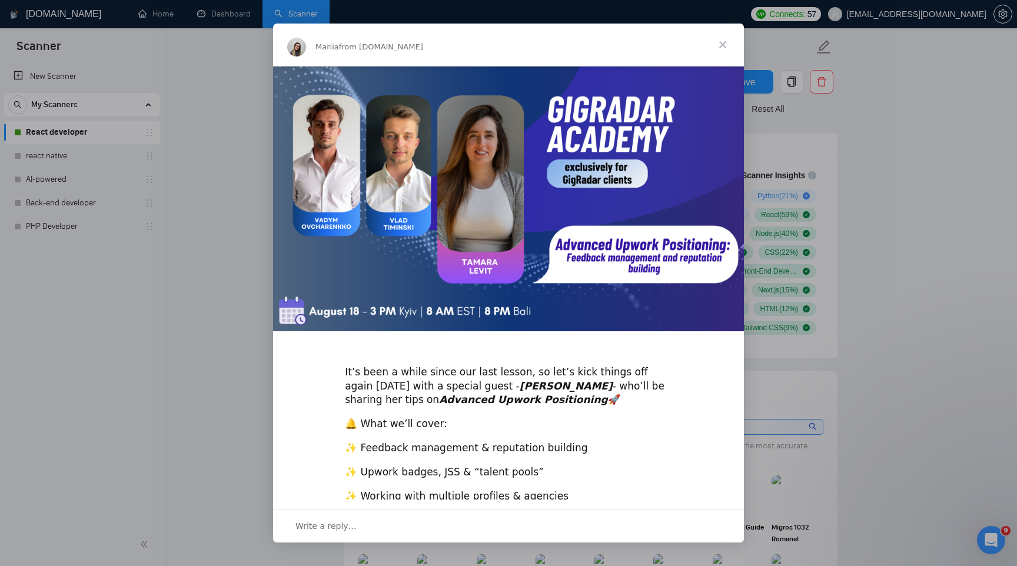
scroll to position [109, 0]
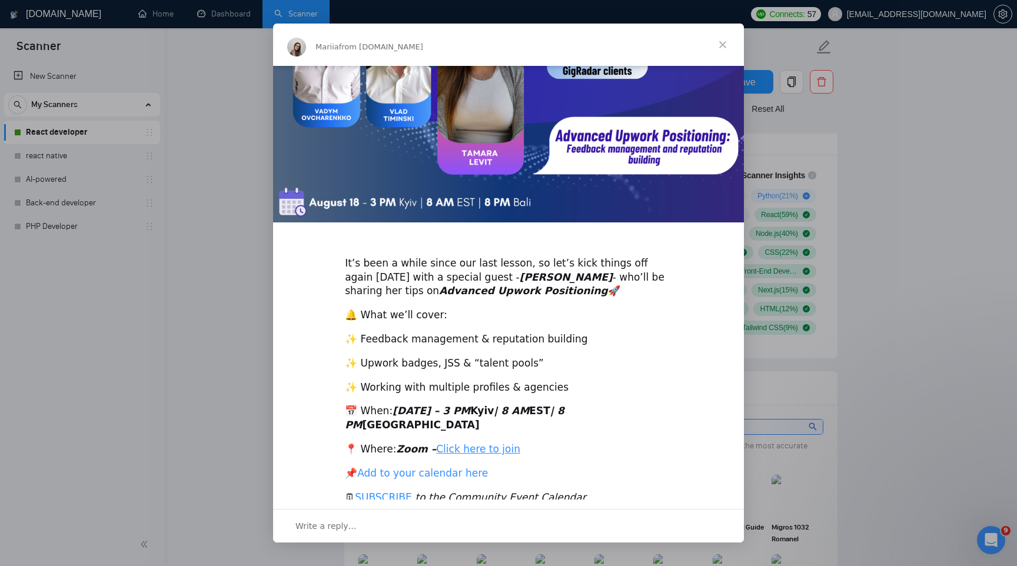
click at [426, 467] on link "Add to your calendar here" at bounding box center [422, 473] width 131 height 12
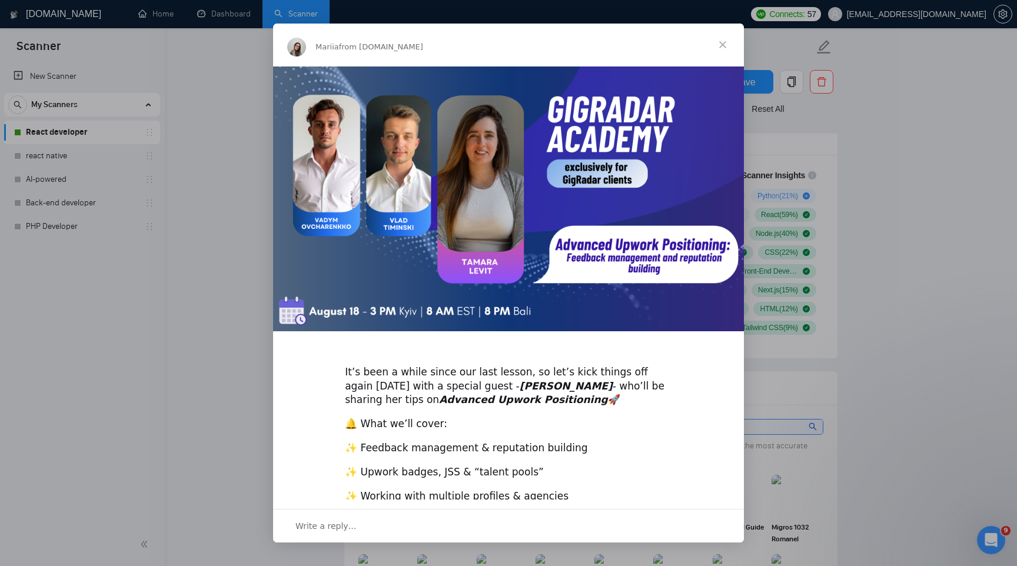
click at [925, 368] on div "Intercom messenger" at bounding box center [508, 283] width 1017 height 566
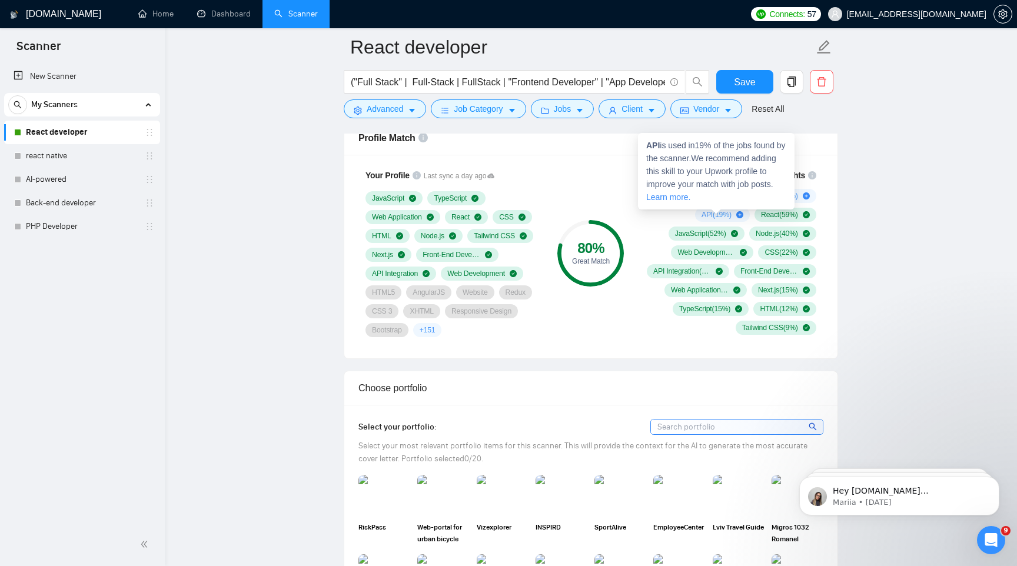
click at [690, 196] on link "Learn more." at bounding box center [668, 196] width 44 height 9
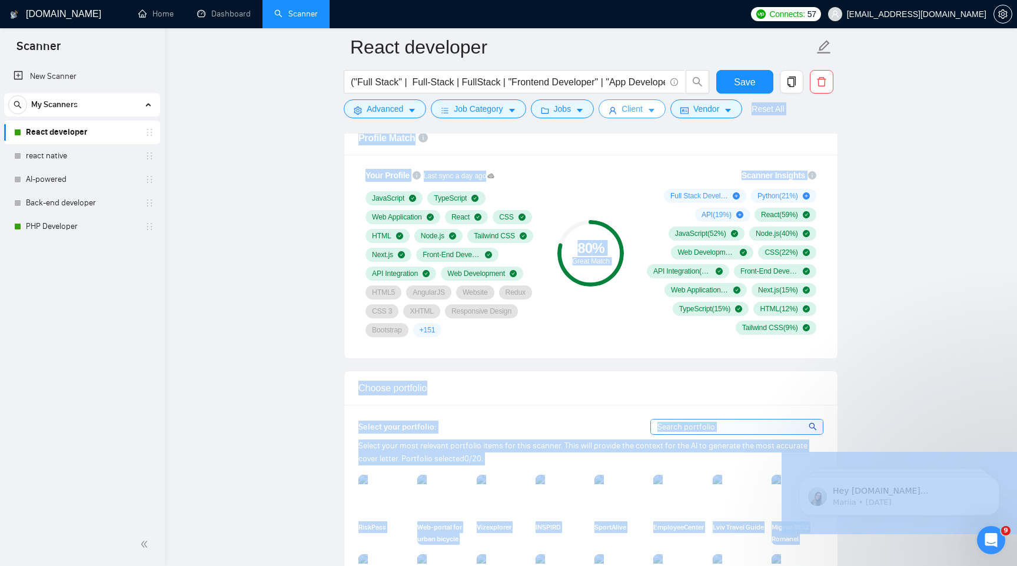
drag, startPoint x: 725, startPoint y: 111, endPoint x: 639, endPoint y: 115, distance: 86.6
click at [659, 160] on div "Your Profile Last sync a day ago JavaScript TypeScript Web Application React CS…" at bounding box center [590, 257] width 493 height 204
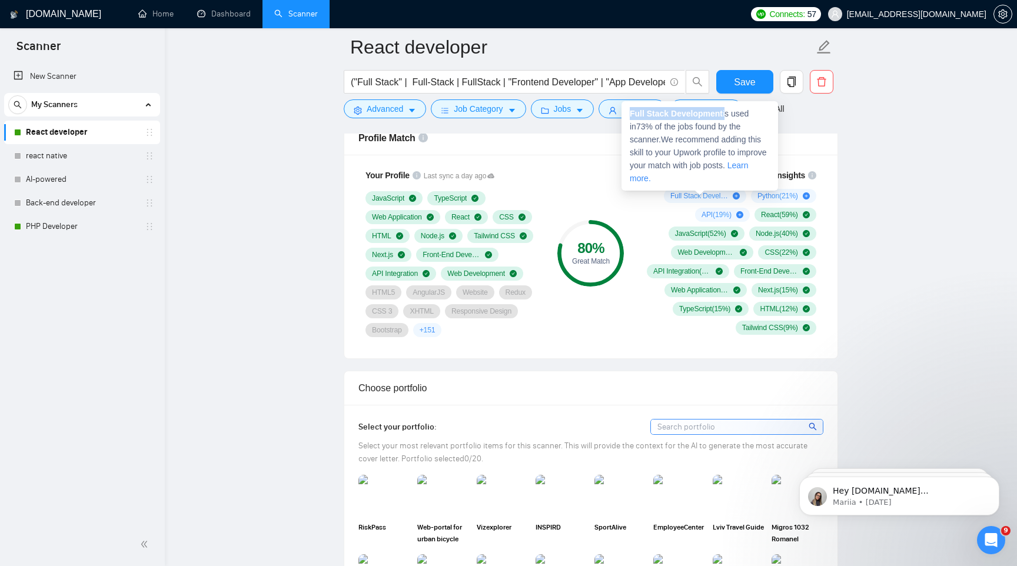
drag, startPoint x: 631, startPoint y: 114, endPoint x: 727, endPoint y: 112, distance: 96.0
click at [727, 112] on span "Full Stack Development is used in 73 % of the jobs found by the scanner. We rec…" at bounding box center [698, 146] width 137 height 74
copy span "Full Stack Development"
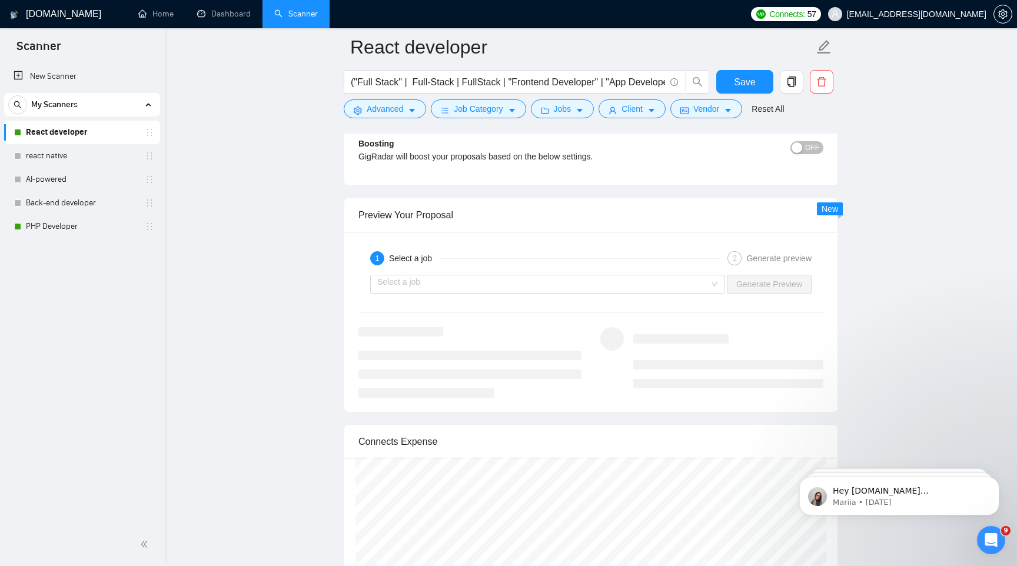
scroll to position [2061, 0]
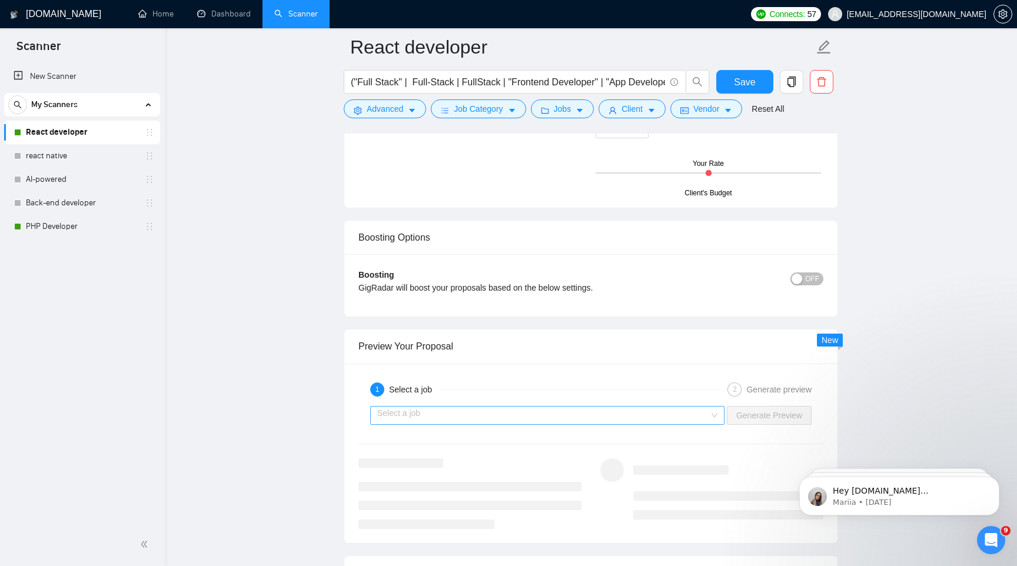
click at [507, 410] on input "search" at bounding box center [543, 416] width 332 height 18
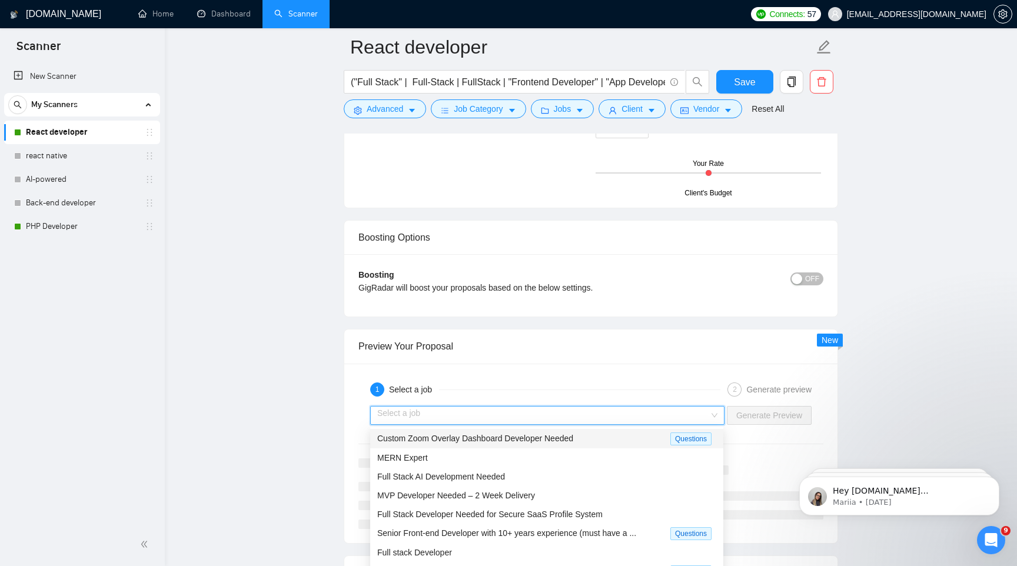
click at [532, 442] on span "Custom Zoom Overlay Dashboard Developer Needed" at bounding box center [475, 438] width 196 height 9
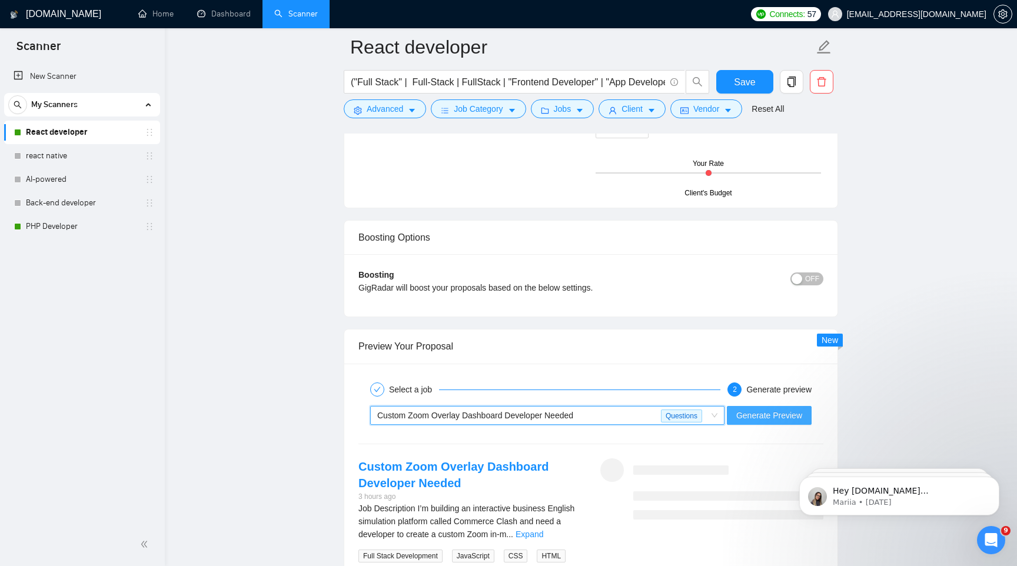
click at [792, 416] on span "Generate Preview" at bounding box center [769, 415] width 66 height 13
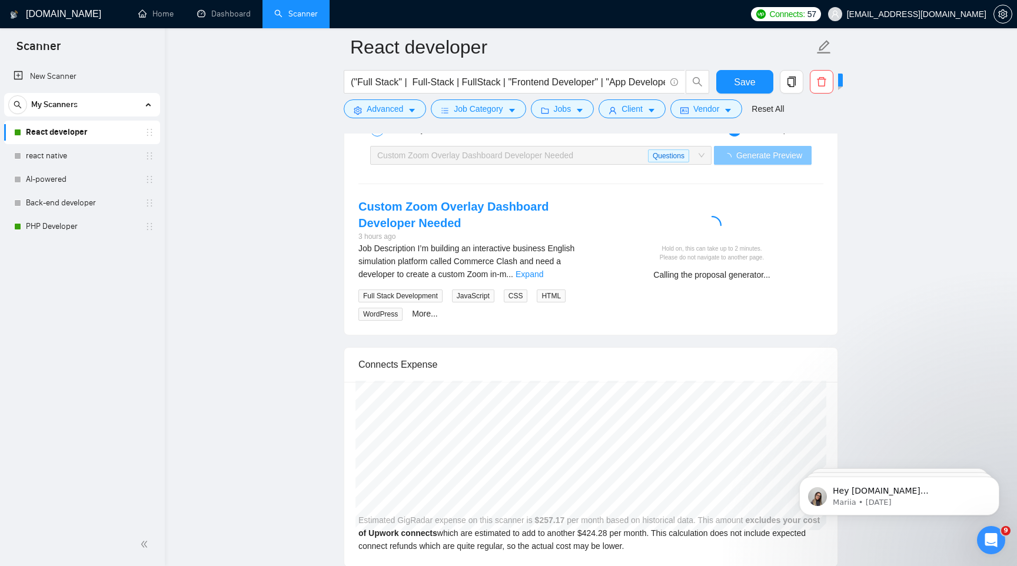
scroll to position [2322, 0]
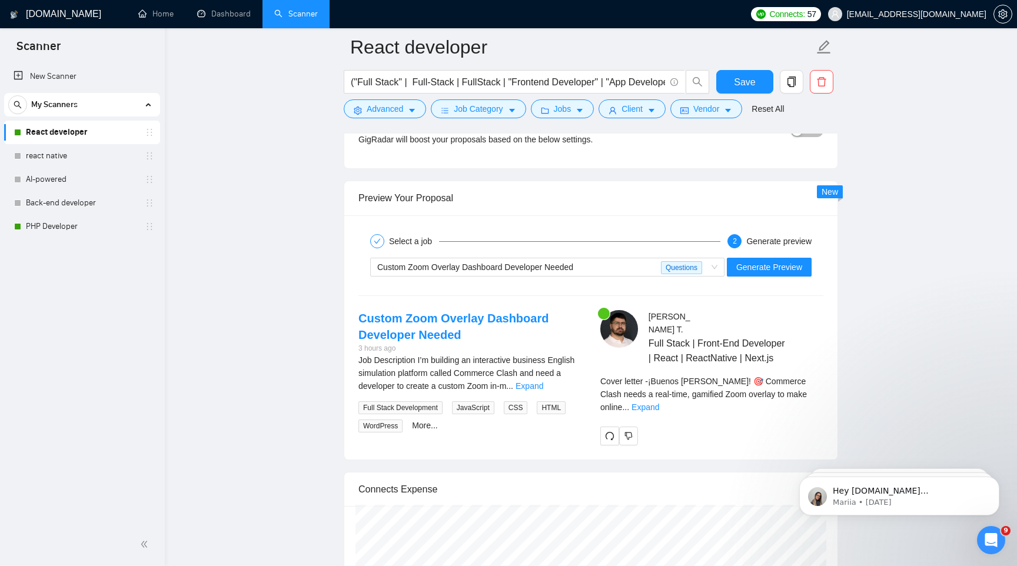
scroll to position [2209, 0]
click at [419, 426] on link "More..." at bounding box center [425, 426] width 26 height 9
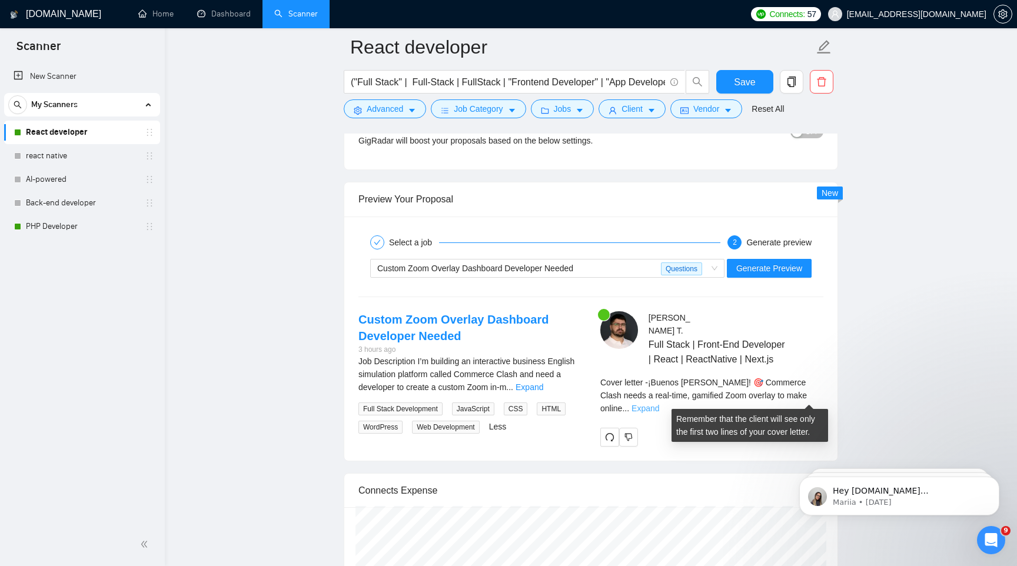
click at [659, 404] on link "Expand" at bounding box center [646, 408] width 28 height 9
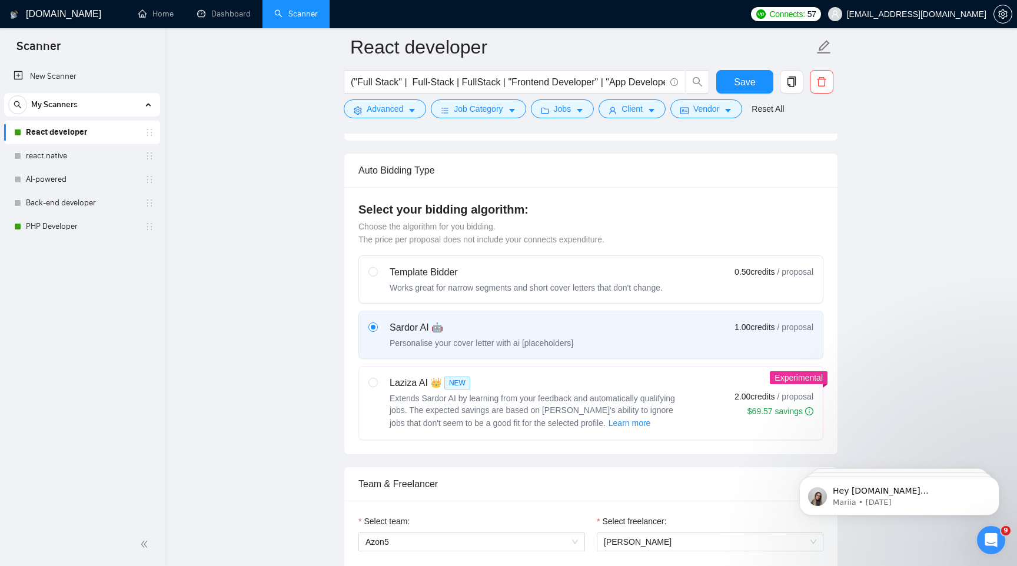
scroll to position [0, 0]
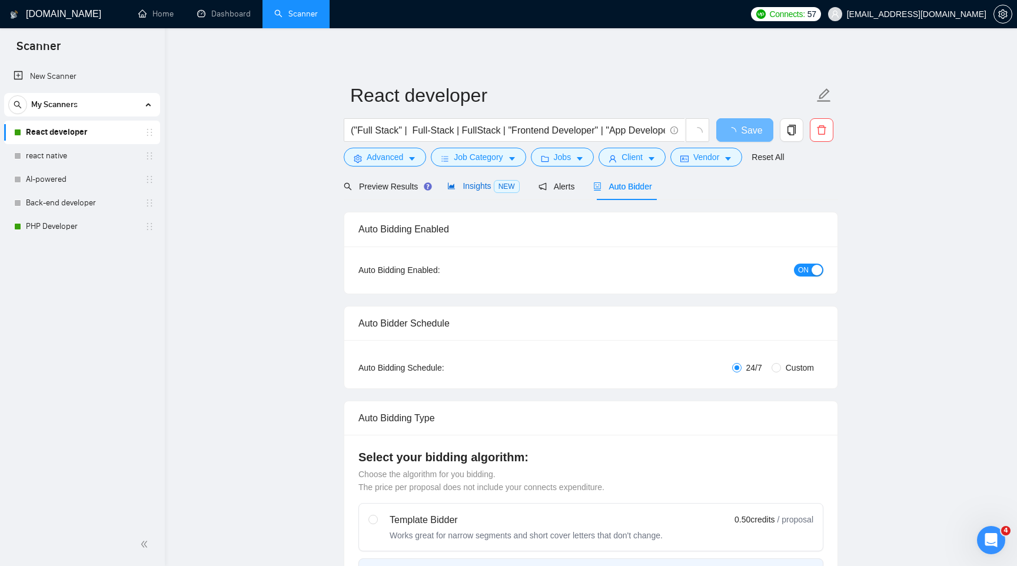
click at [464, 189] on span "Insights NEW" at bounding box center [483, 185] width 72 height 9
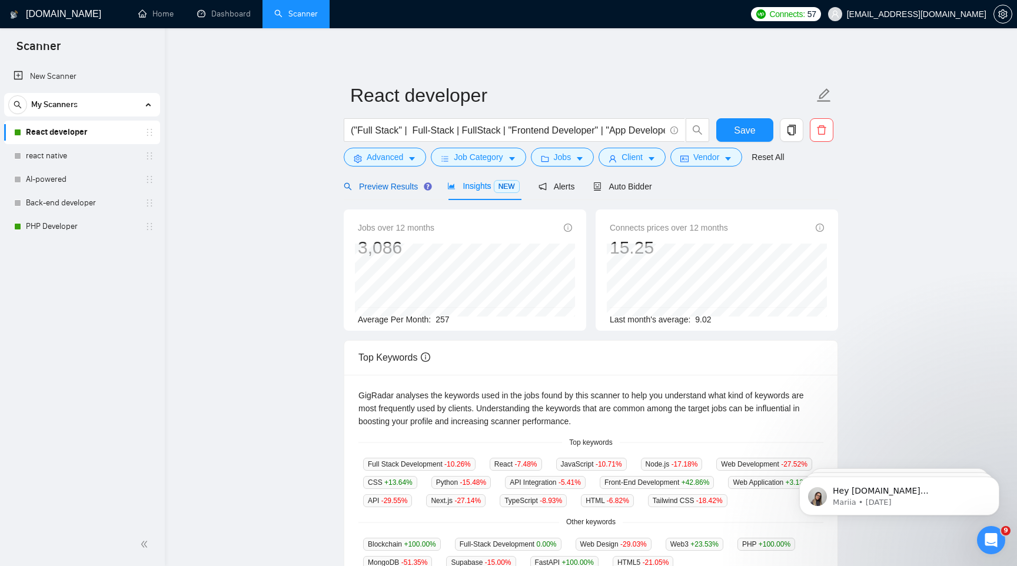
click at [393, 186] on span "Preview Results" at bounding box center [386, 186] width 85 height 9
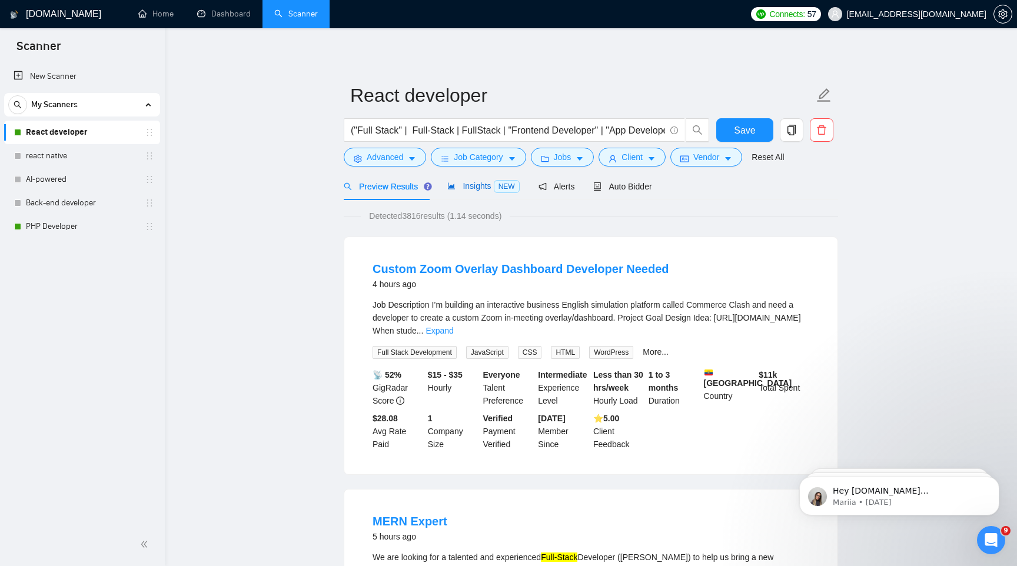
click at [480, 184] on span "Insights NEW" at bounding box center [483, 185] width 72 height 9
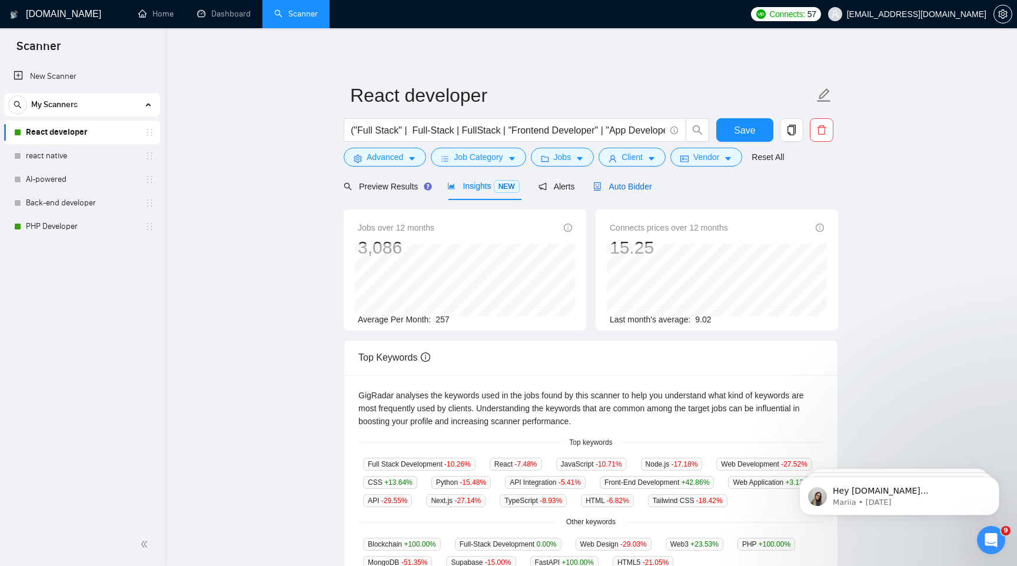
click at [613, 187] on span "Auto Bidder" at bounding box center [622, 186] width 58 height 9
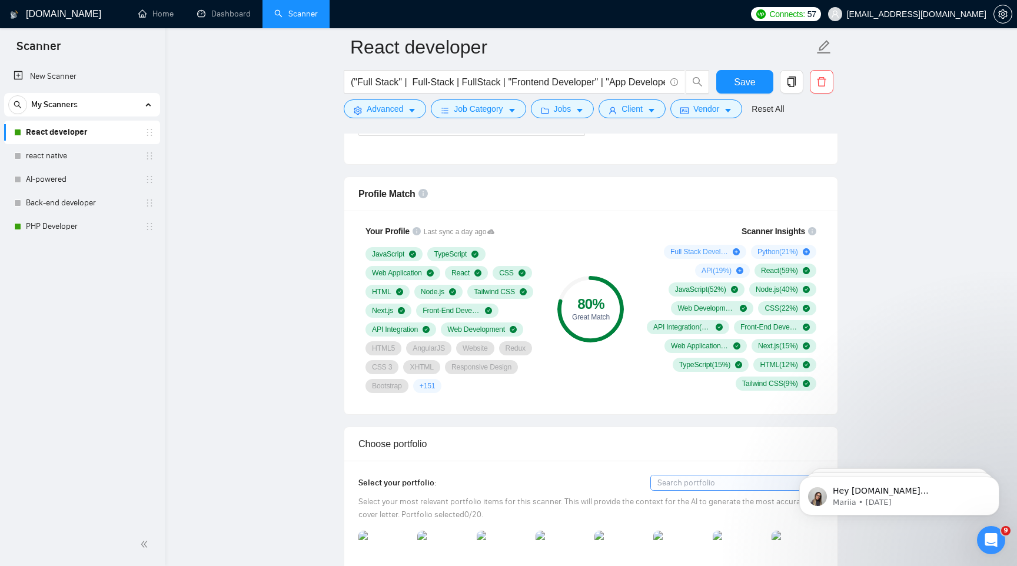
scroll to position [726, 0]
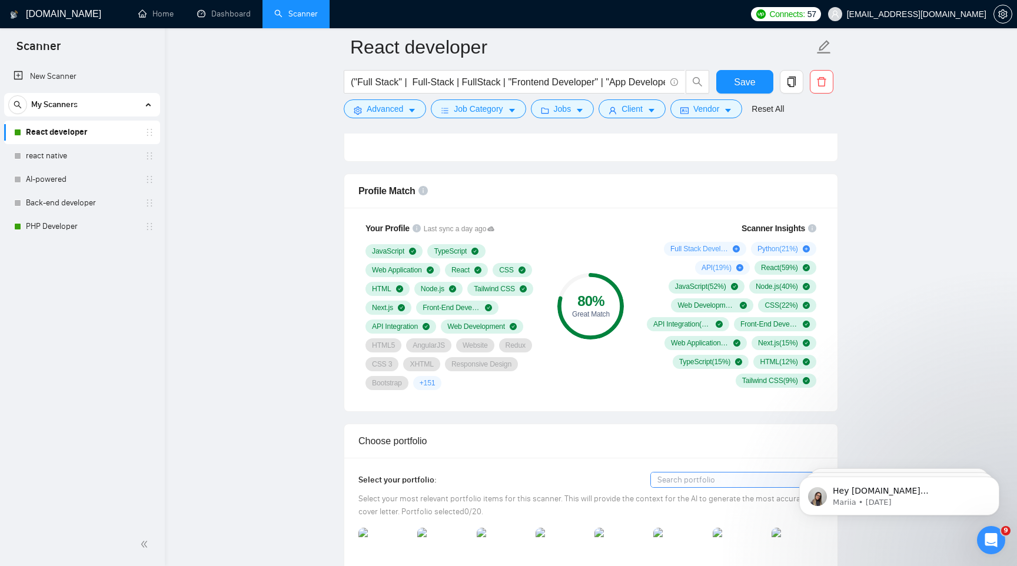
click at [582, 295] on div "80 %" at bounding box center [590, 301] width 67 height 14
click at [581, 357] on div "80 % Great Match" at bounding box center [591, 306] width 79 height 182
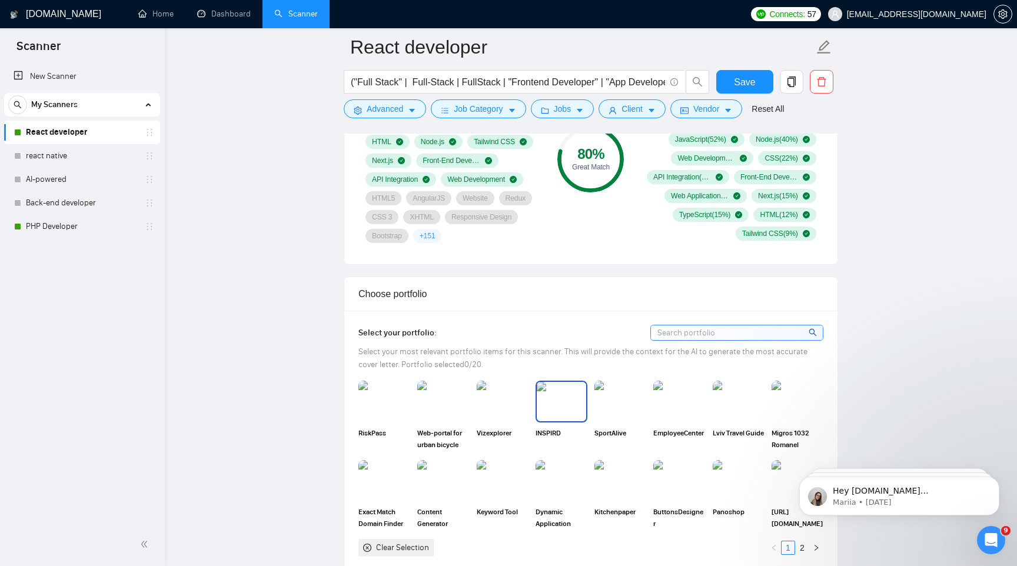
scroll to position [782, 0]
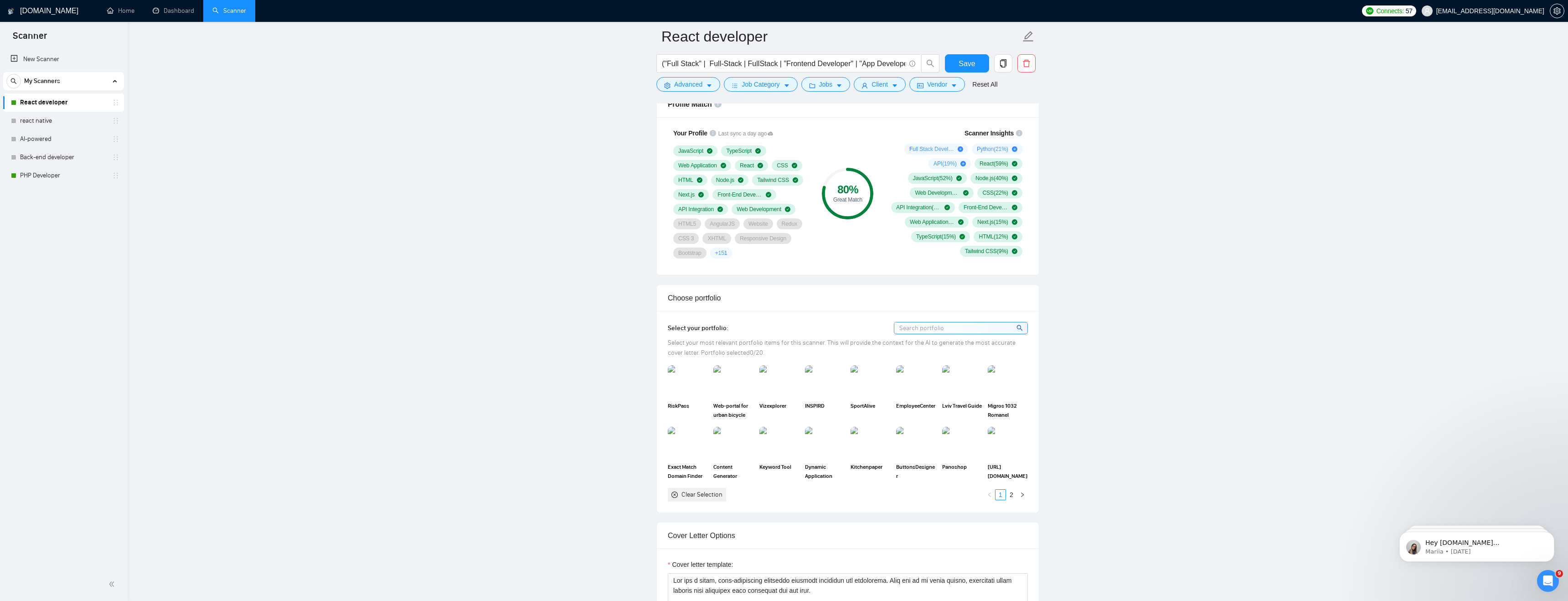
scroll to position [606, 0]
